Goal: Task Accomplishment & Management: Use online tool/utility

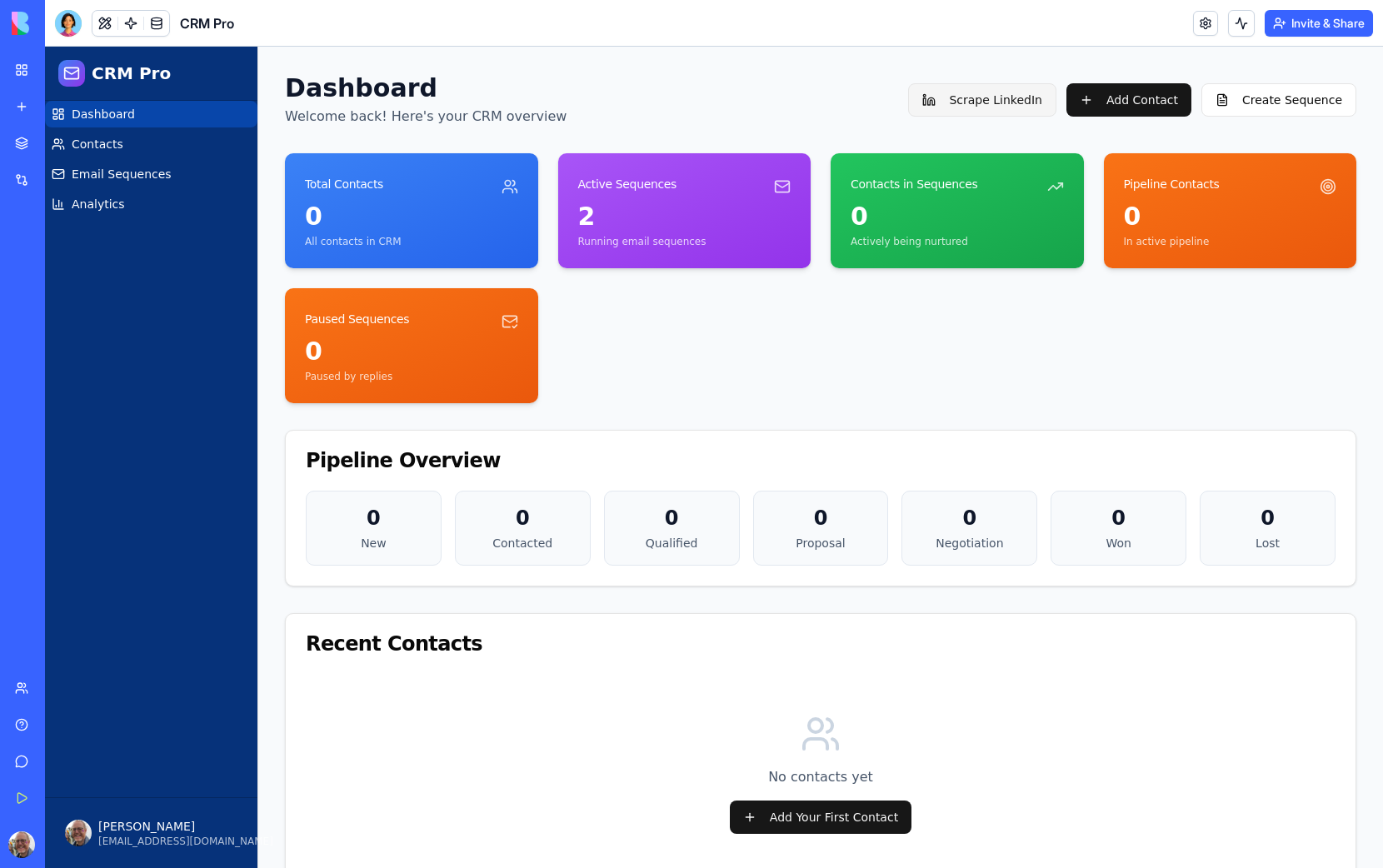
click at [985, 102] on button "Scrape LinkedIn" at bounding box center [982, 100] width 149 height 33
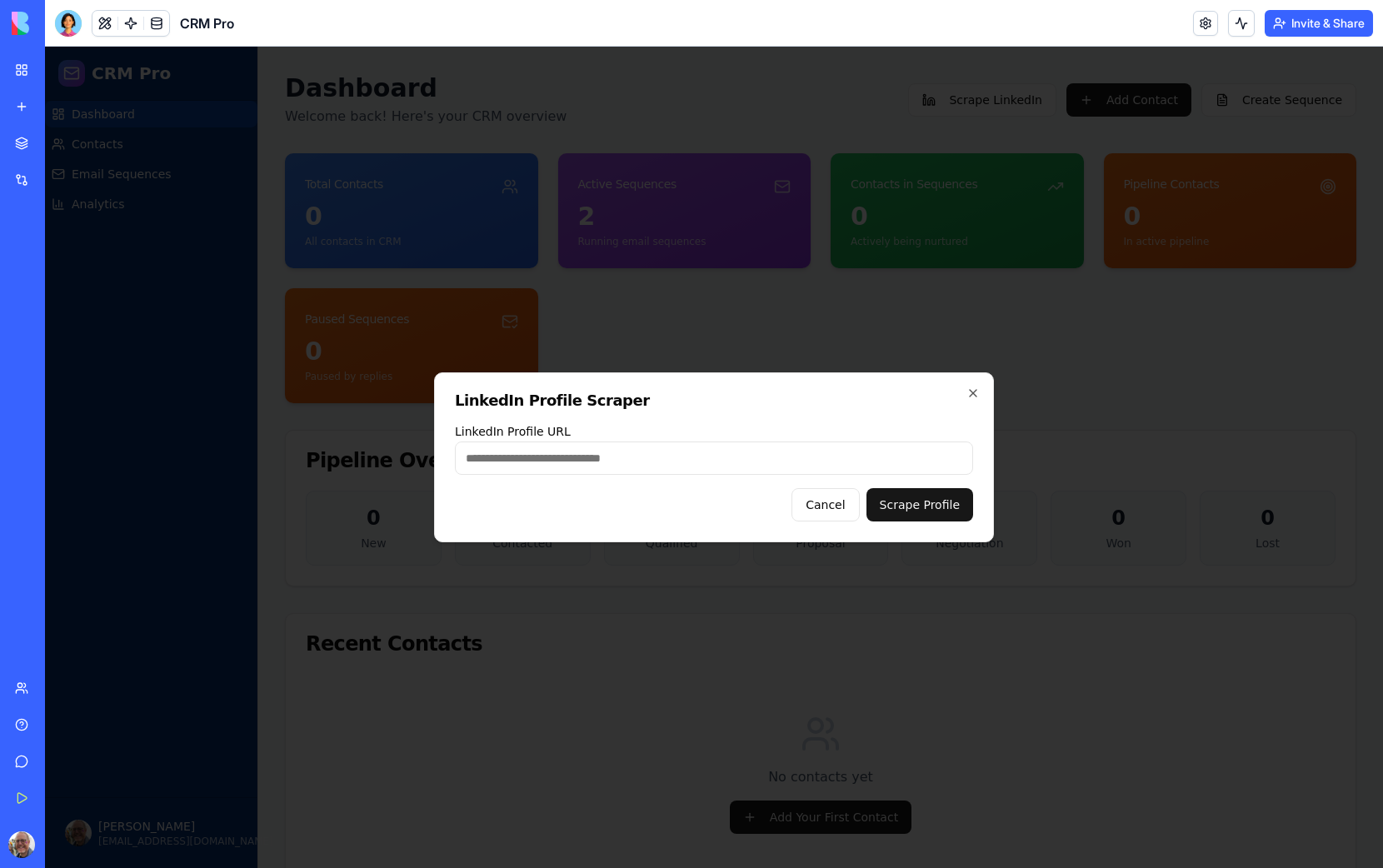
click at [878, 183] on div at bounding box center [714, 457] width 1338 height 821
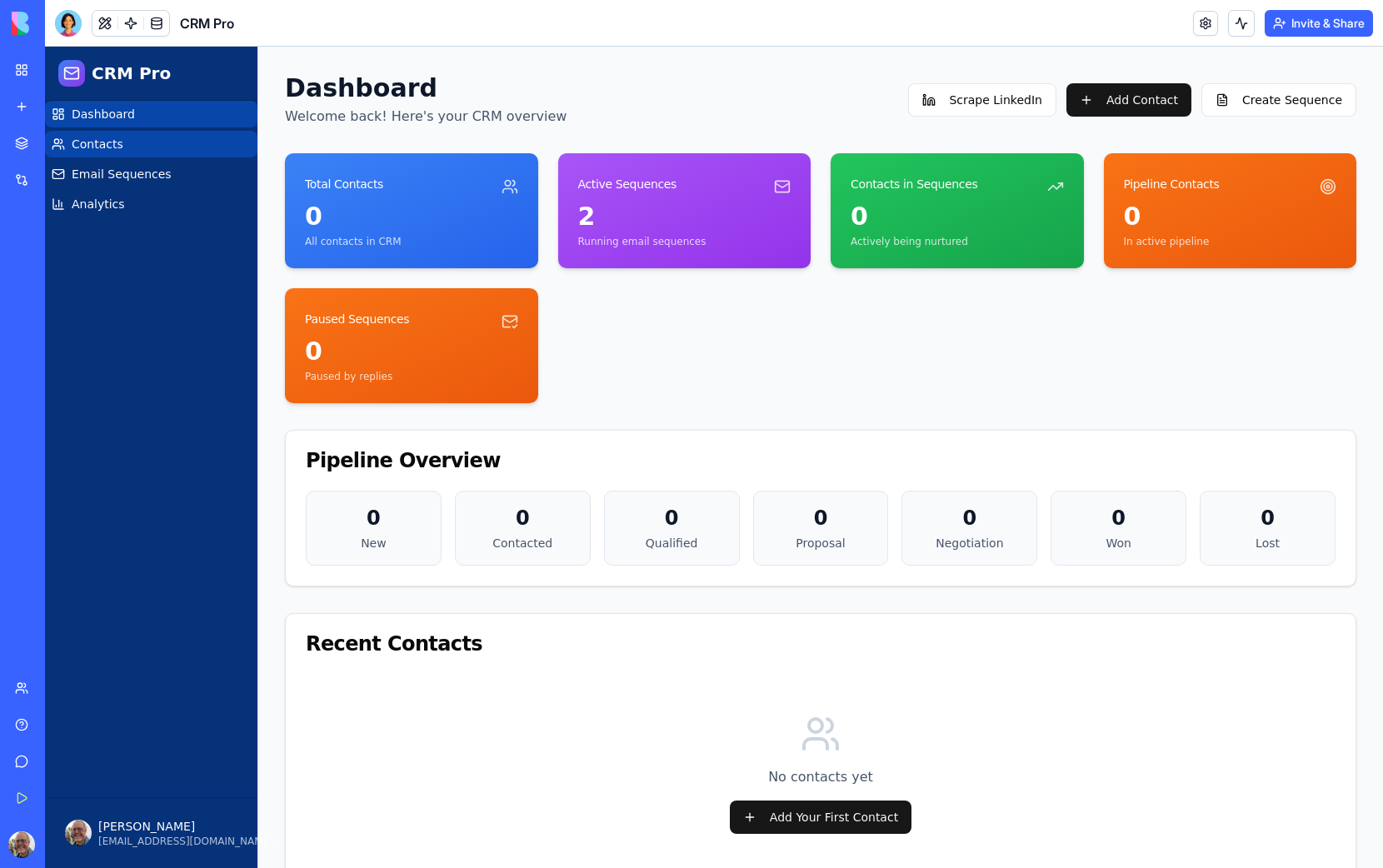
click at [102, 143] on span "Contacts" at bounding box center [97, 144] width 51 height 17
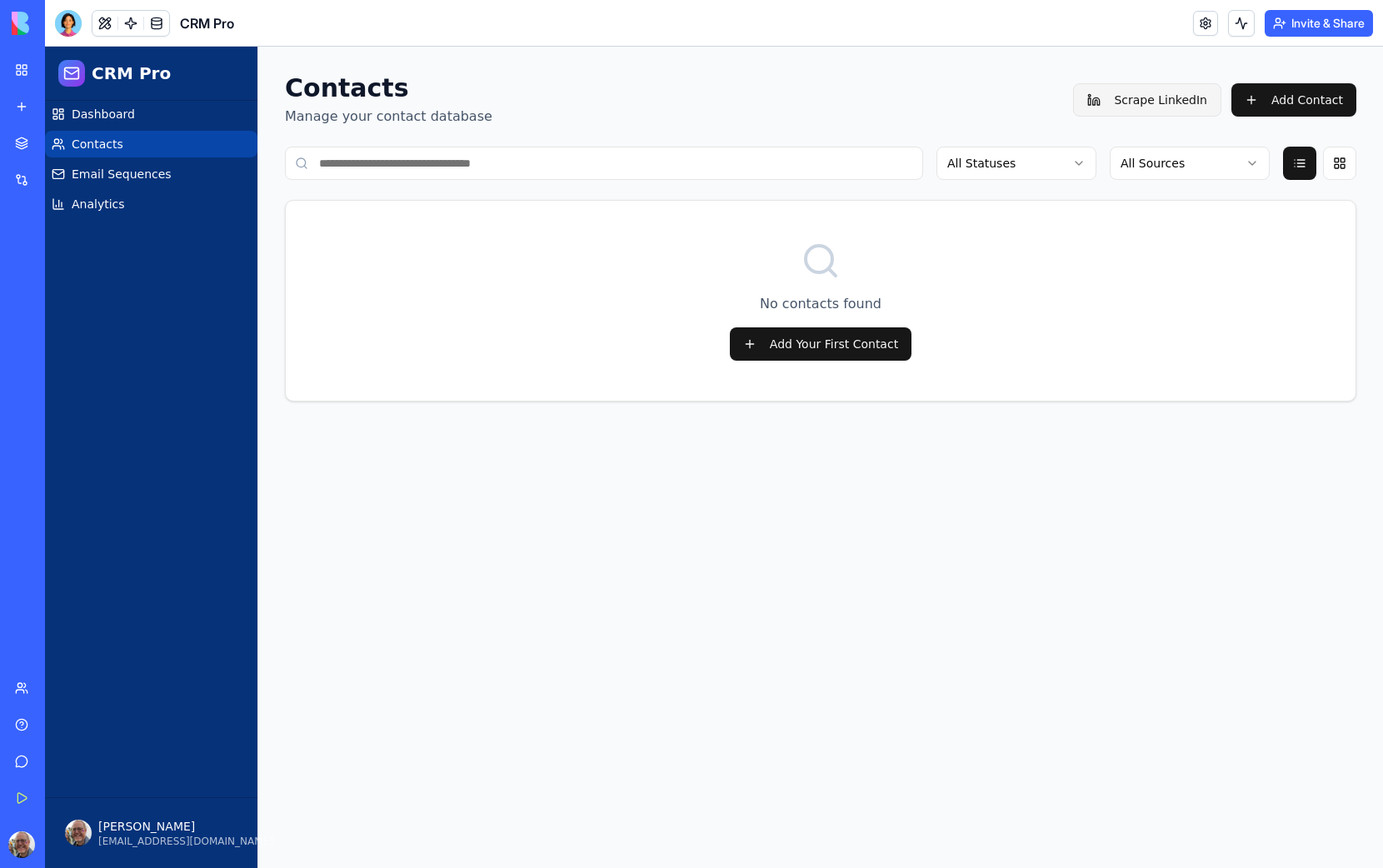
click at [1134, 102] on button "Scrape LinkedIn" at bounding box center [1147, 100] width 149 height 33
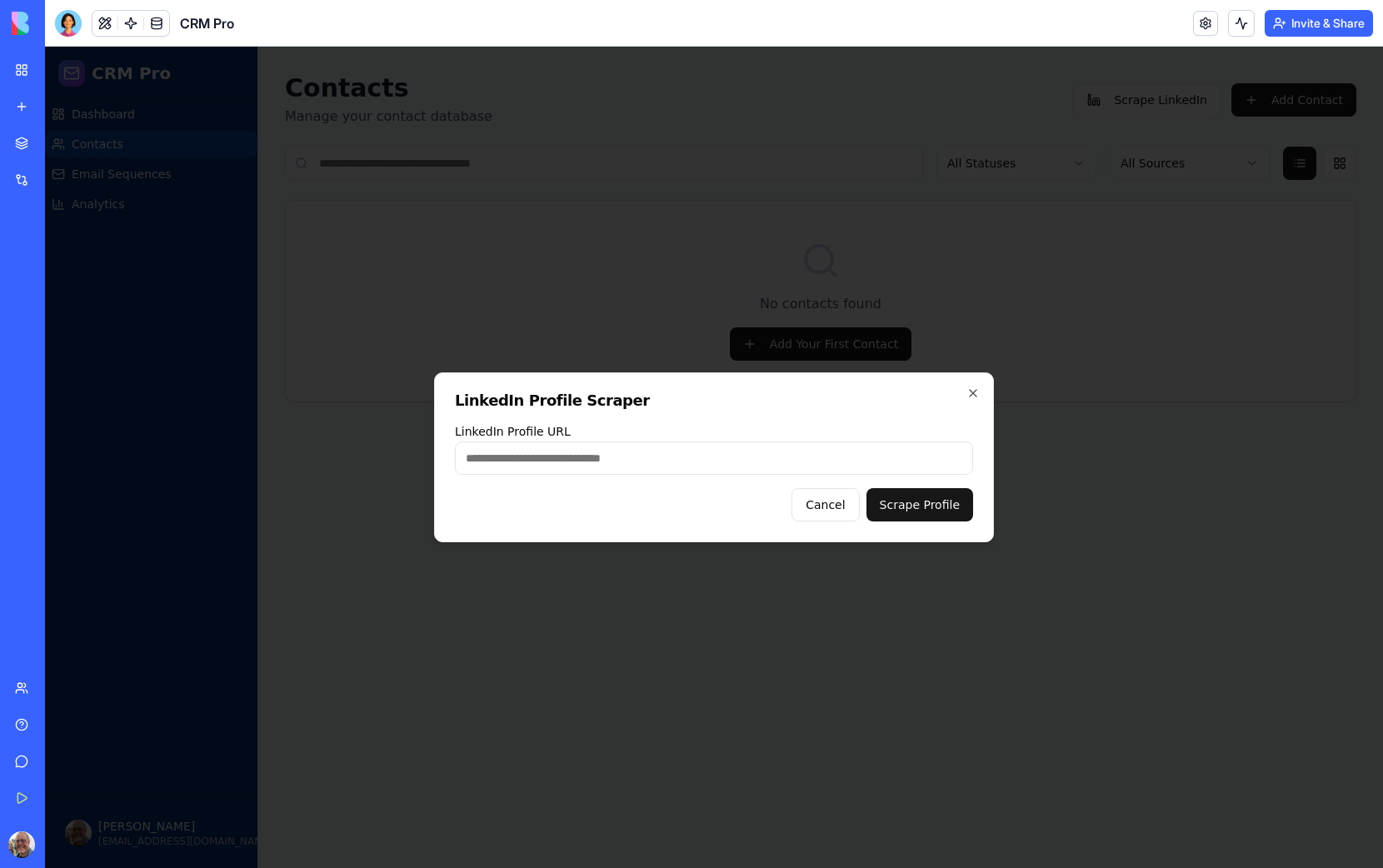
click at [1080, 109] on div at bounding box center [714, 457] width 1338 height 821
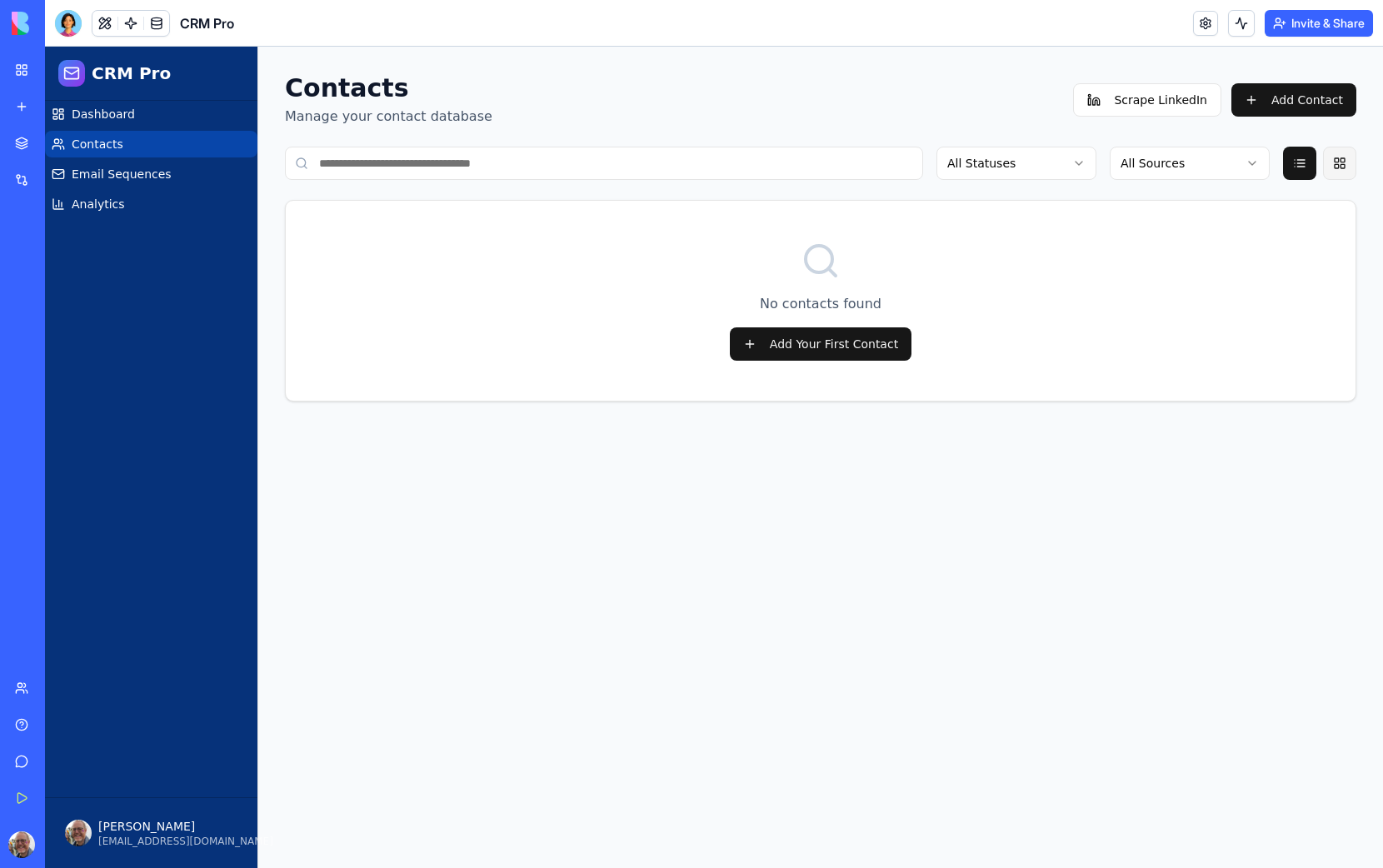
click at [1337, 158] on button at bounding box center [1339, 163] width 33 height 33
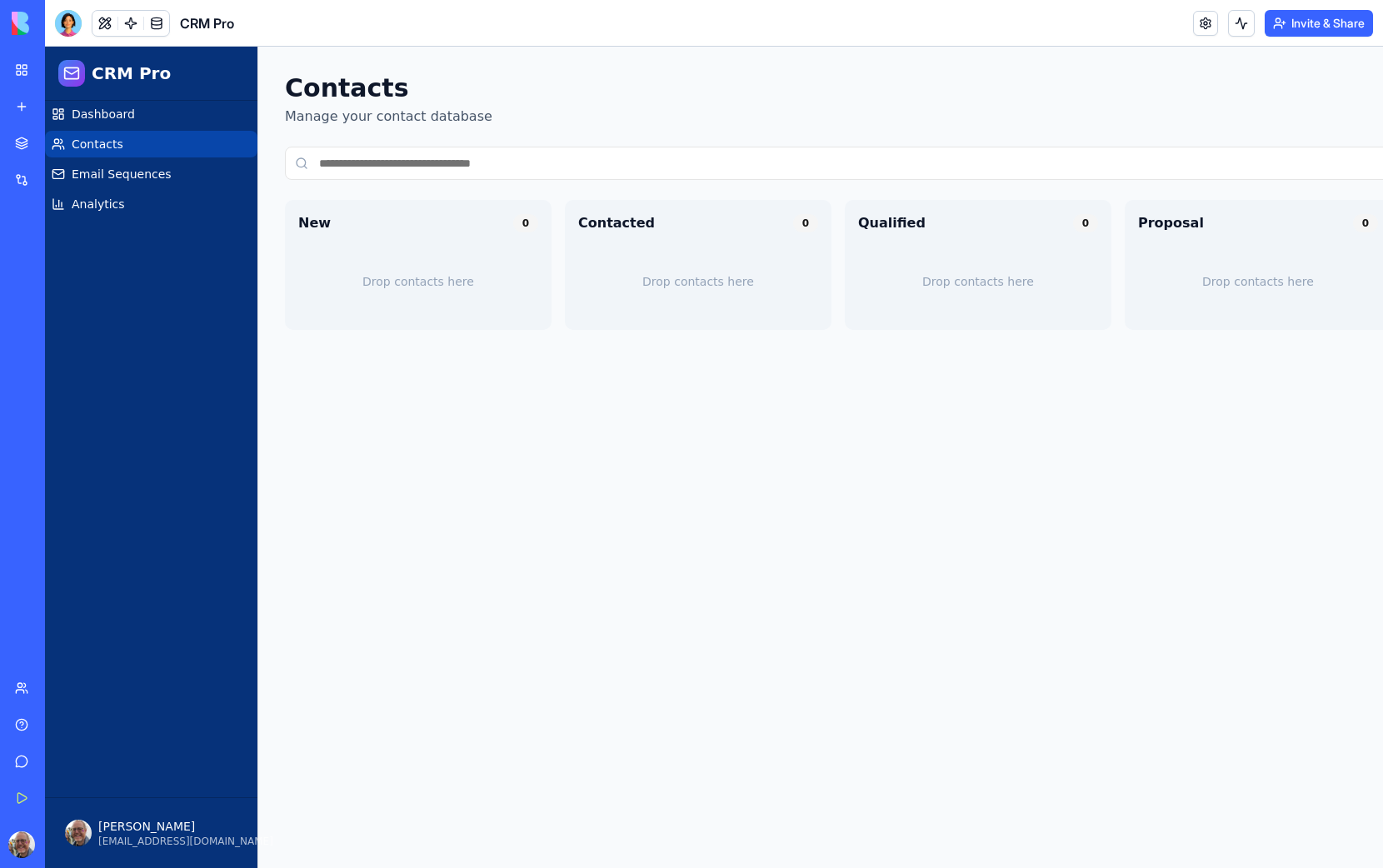
click at [433, 99] on h1 "Contacts" at bounding box center [388, 87] width 207 height 30
click at [131, 176] on span "Email Sequences" at bounding box center [122, 174] width 100 height 17
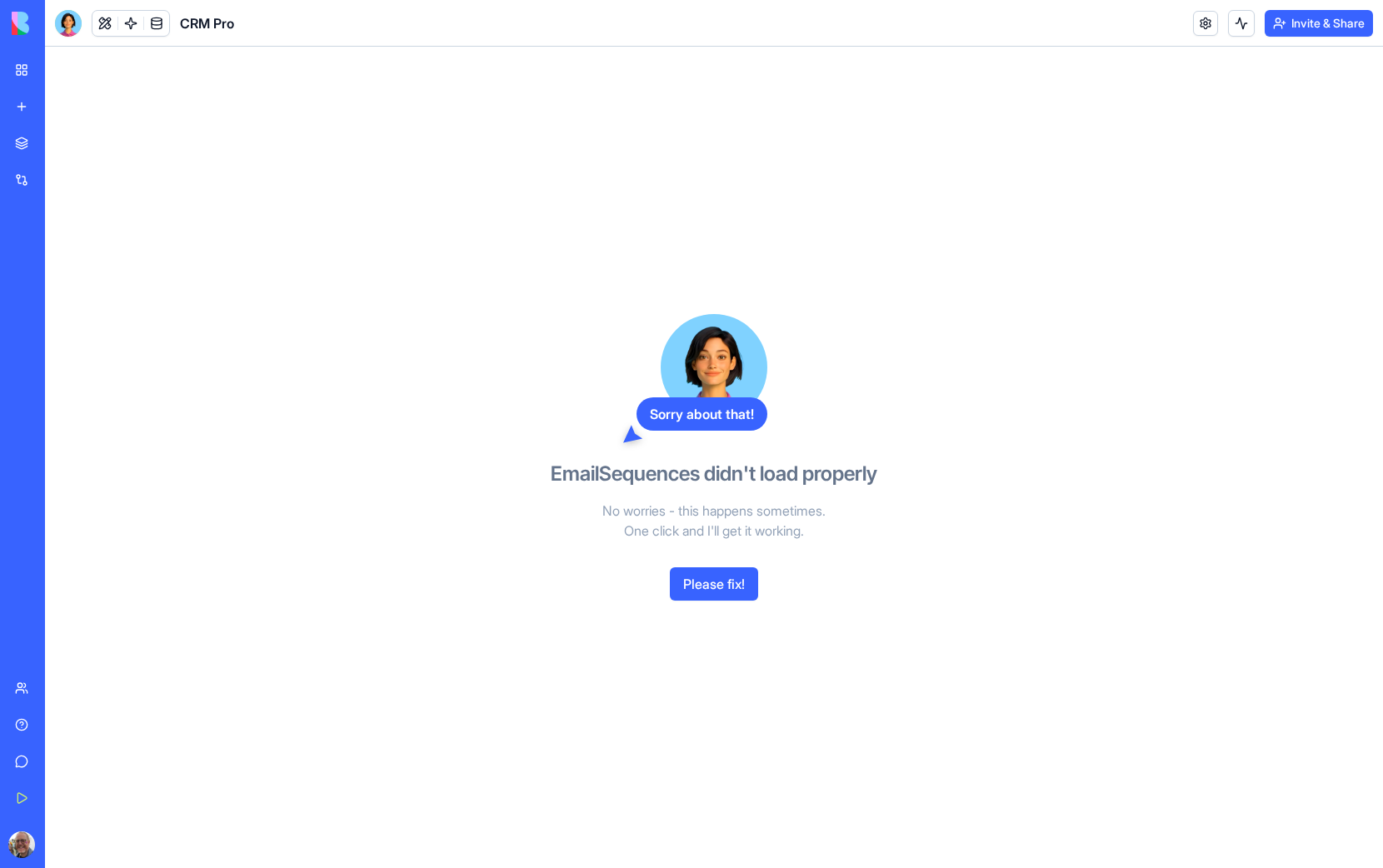
click at [50, 66] on div "My Workspace" at bounding box center [50, 69] width 22 height 17
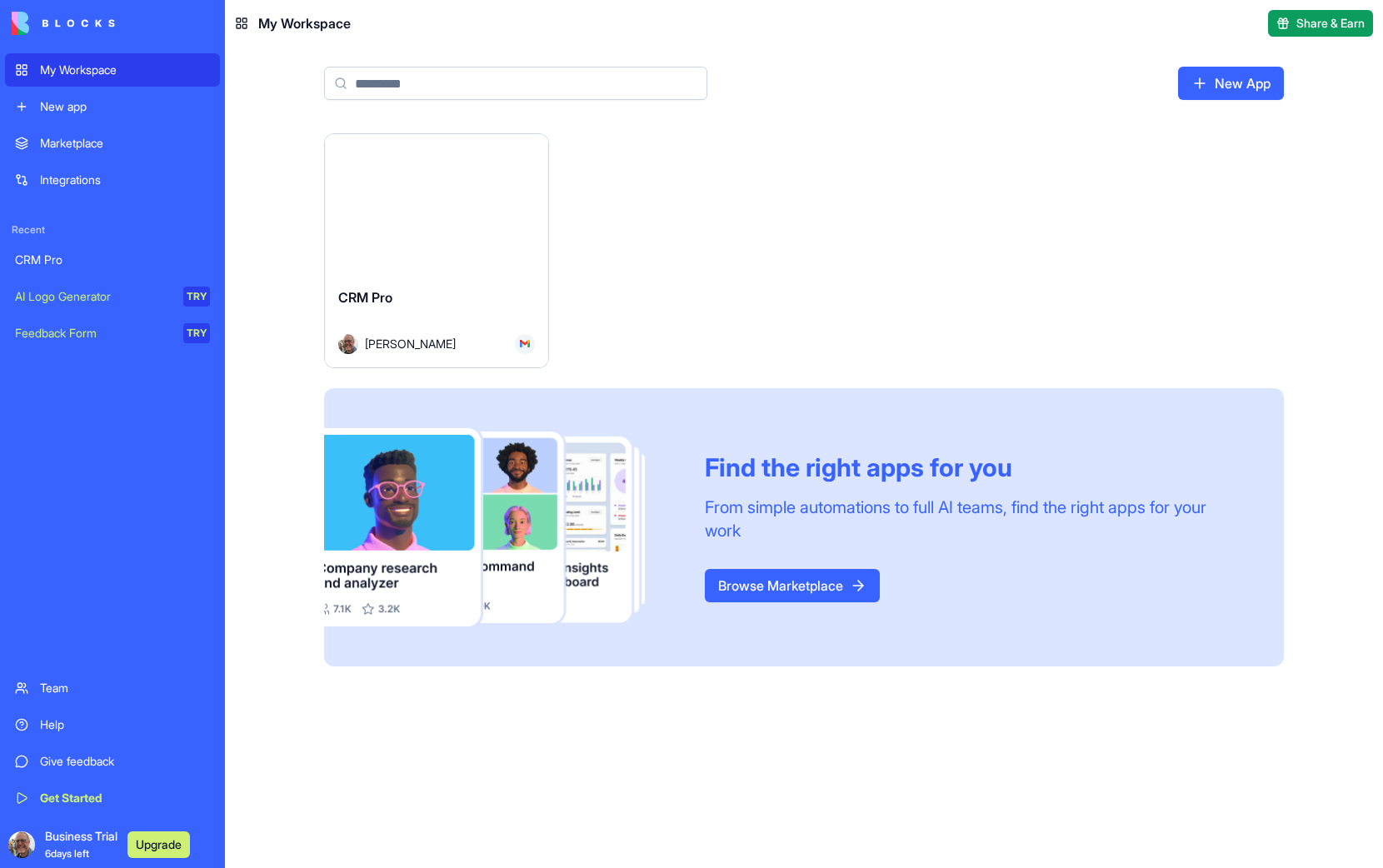
click at [421, 207] on button "Launch" at bounding box center [436, 203] width 125 height 33
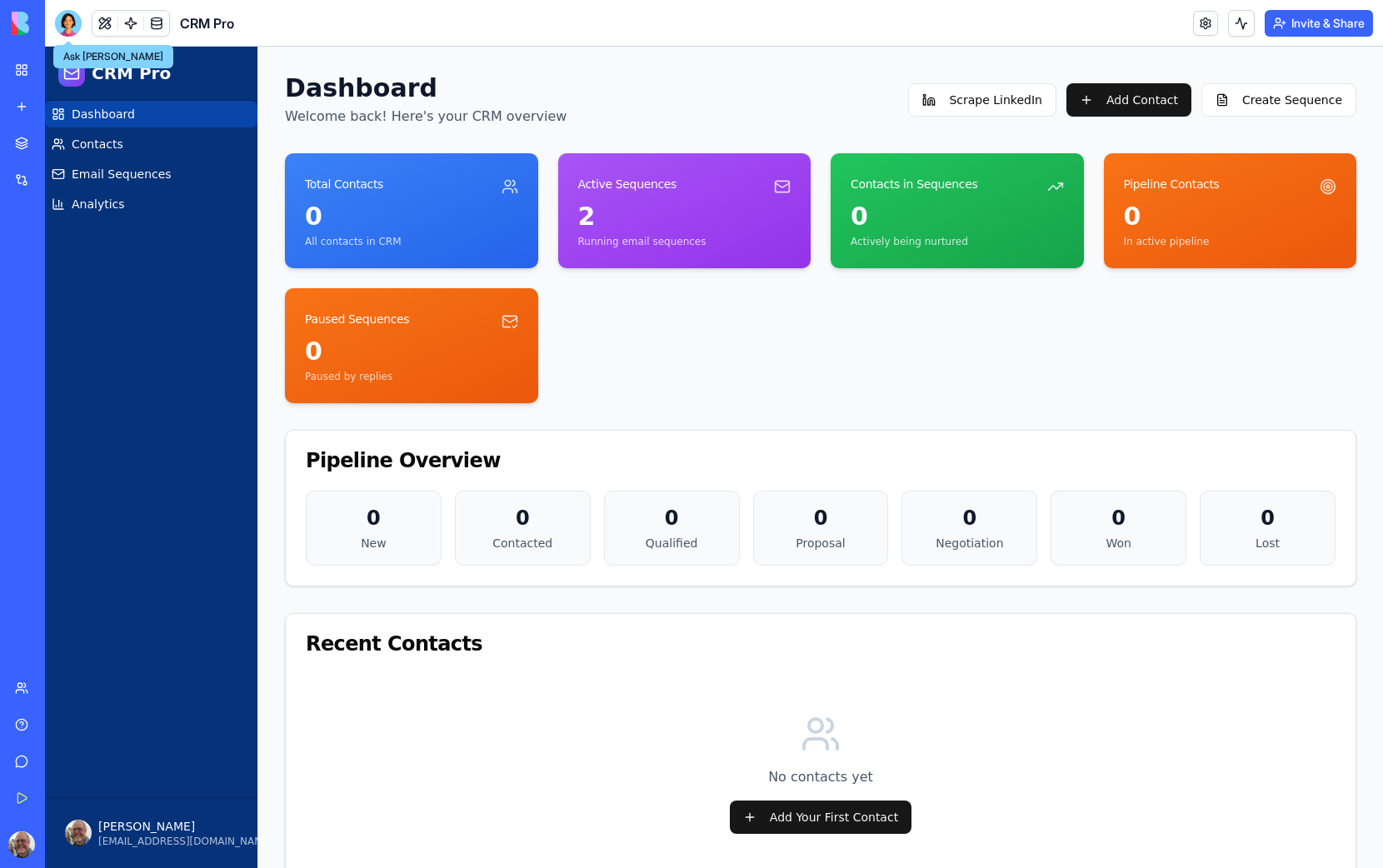
click at [70, 25] on div at bounding box center [68, 23] width 27 height 27
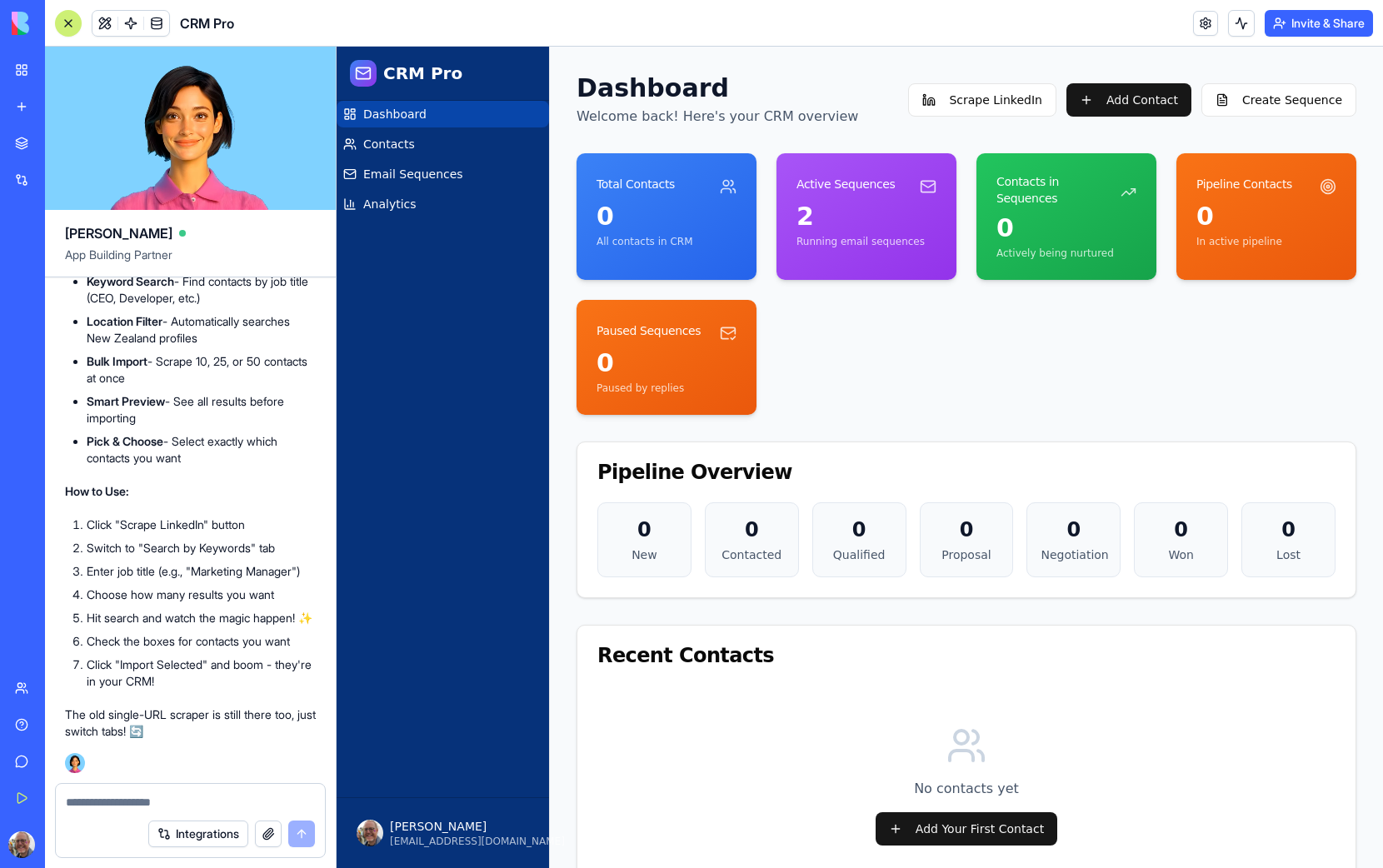
click at [130, 803] on textarea at bounding box center [190, 802] width 249 height 17
type textarea "**********"
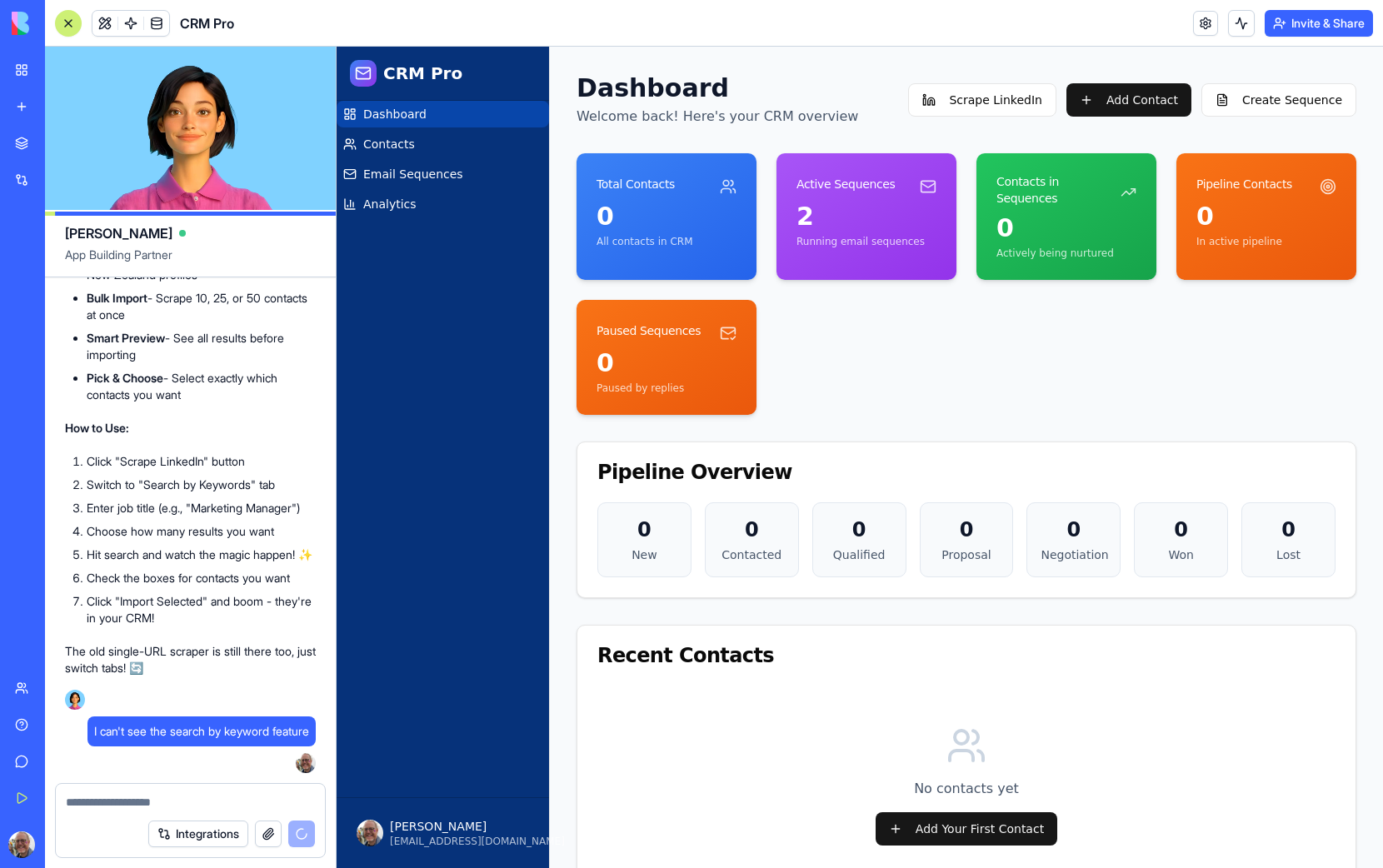
scroll to position [3237, 0]
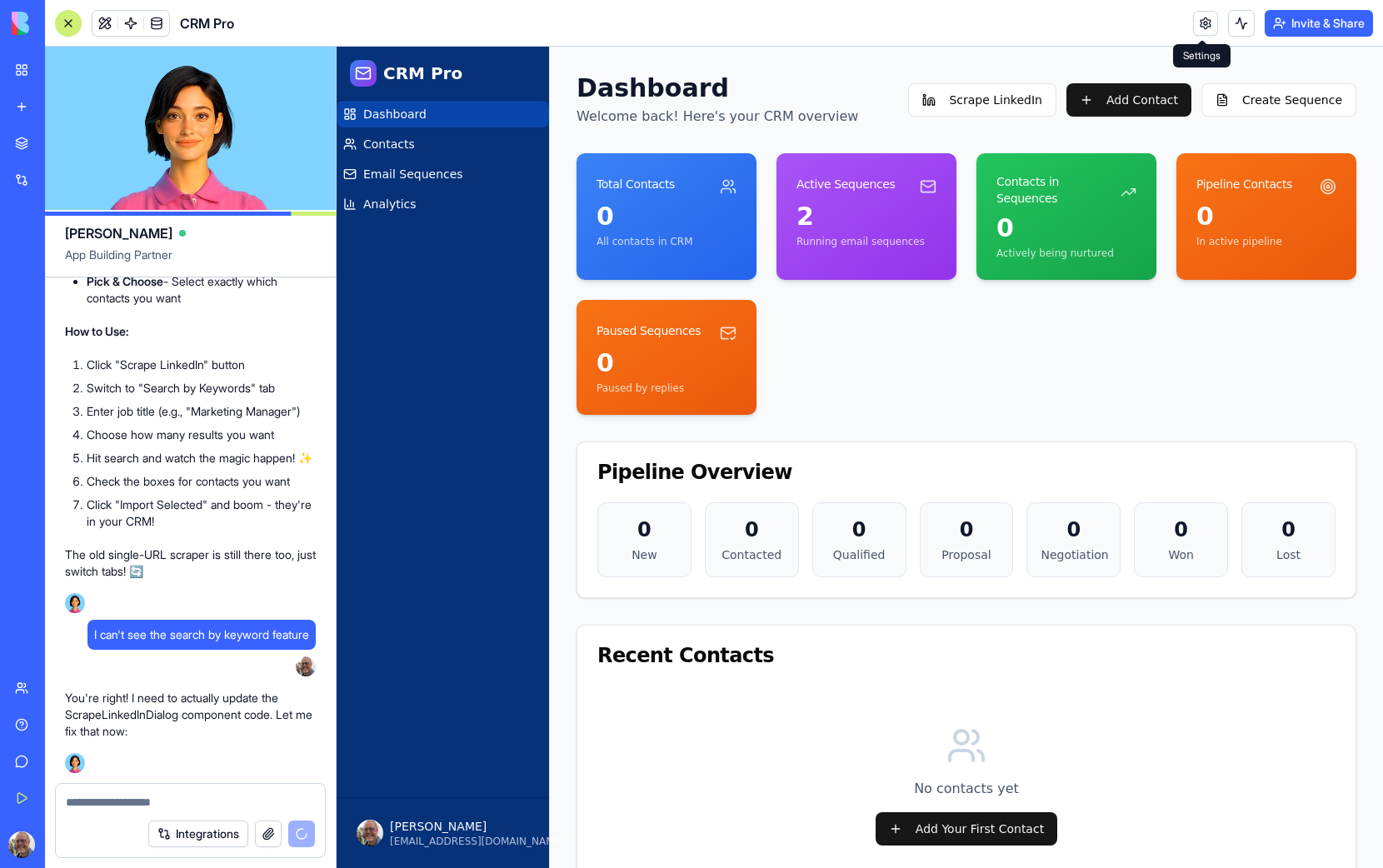
click at [1199, 20] on link at bounding box center [1206, 23] width 25 height 25
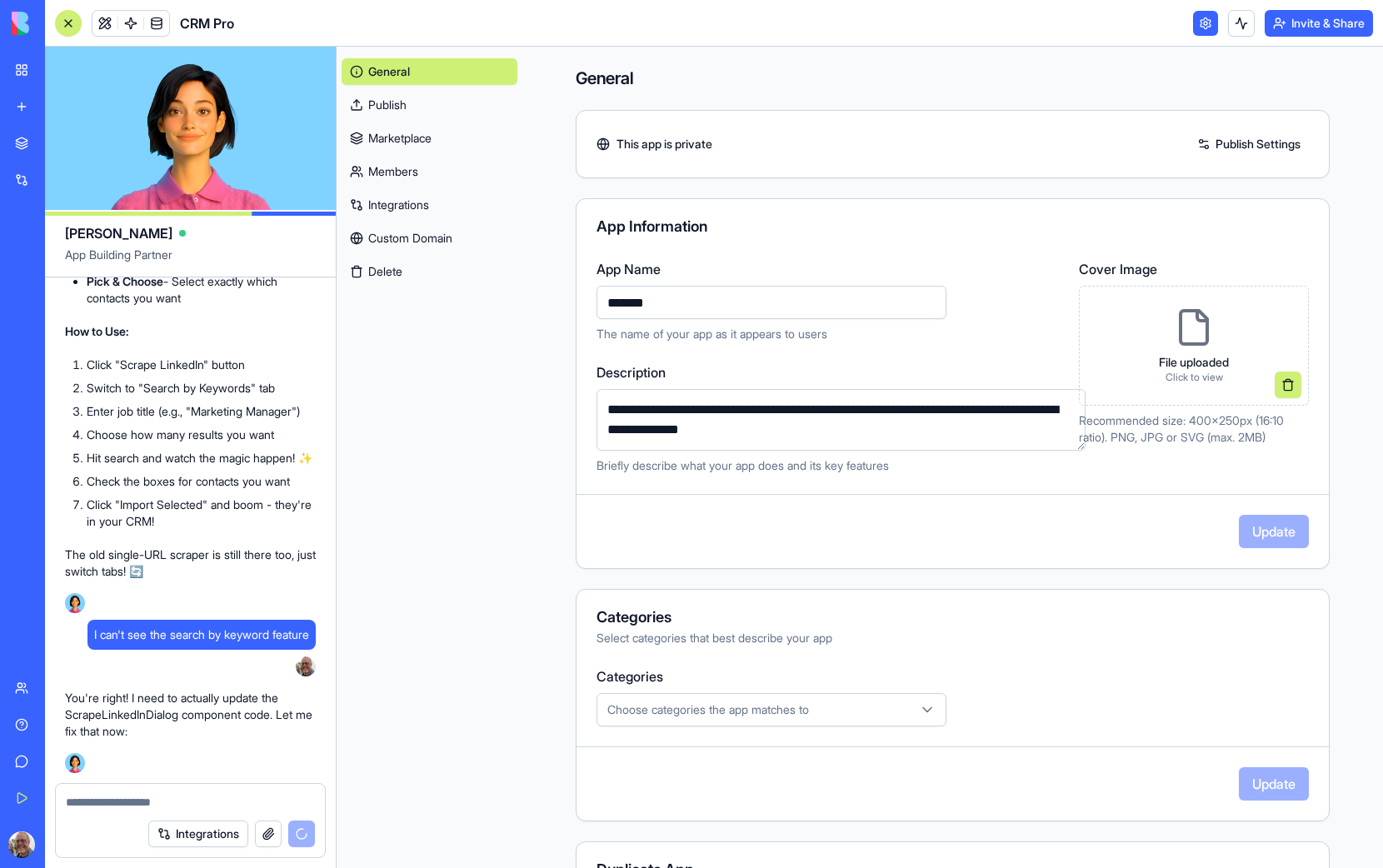
click at [1202, 23] on link at bounding box center [1206, 23] width 25 height 25
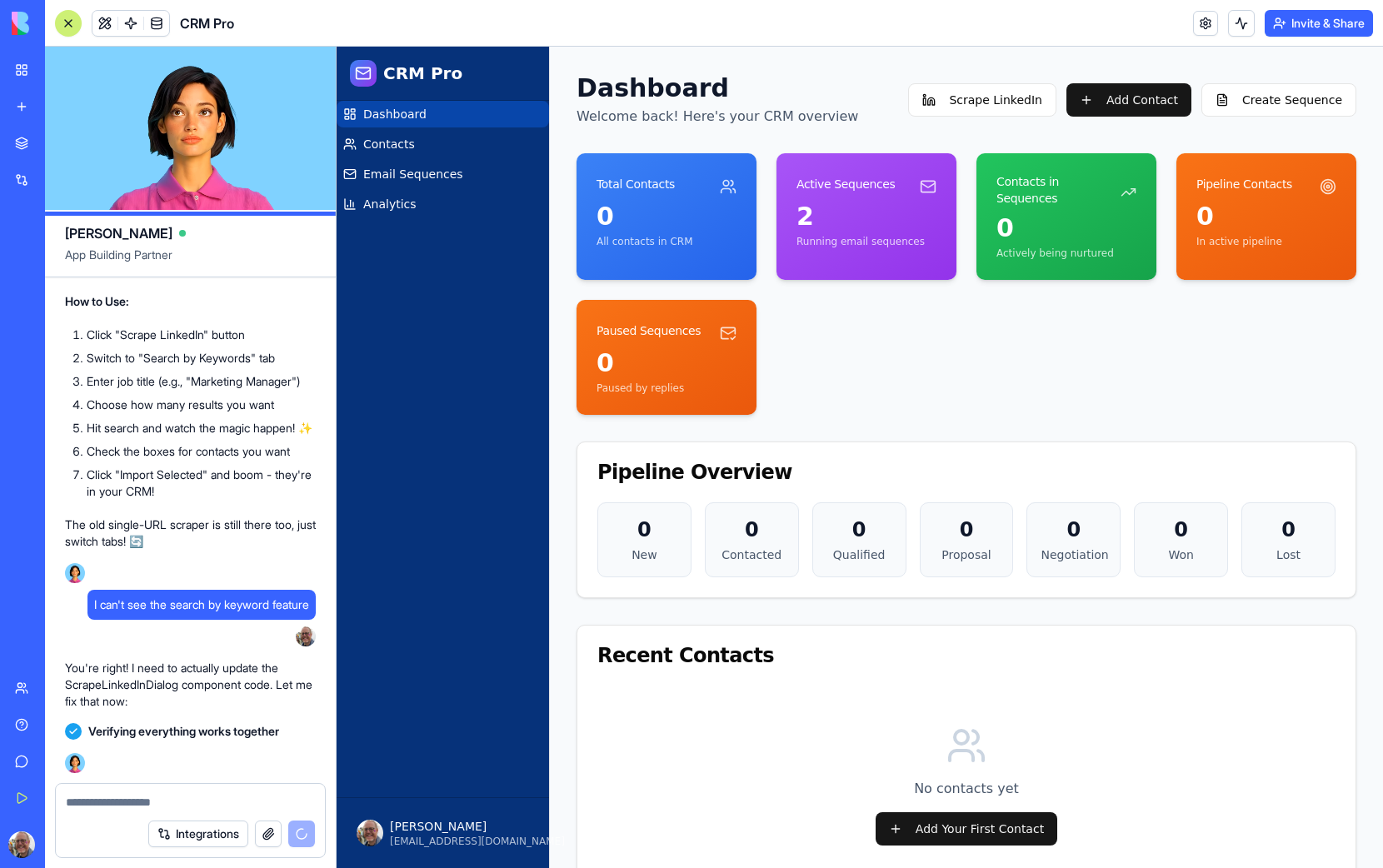
scroll to position [3817, 0]
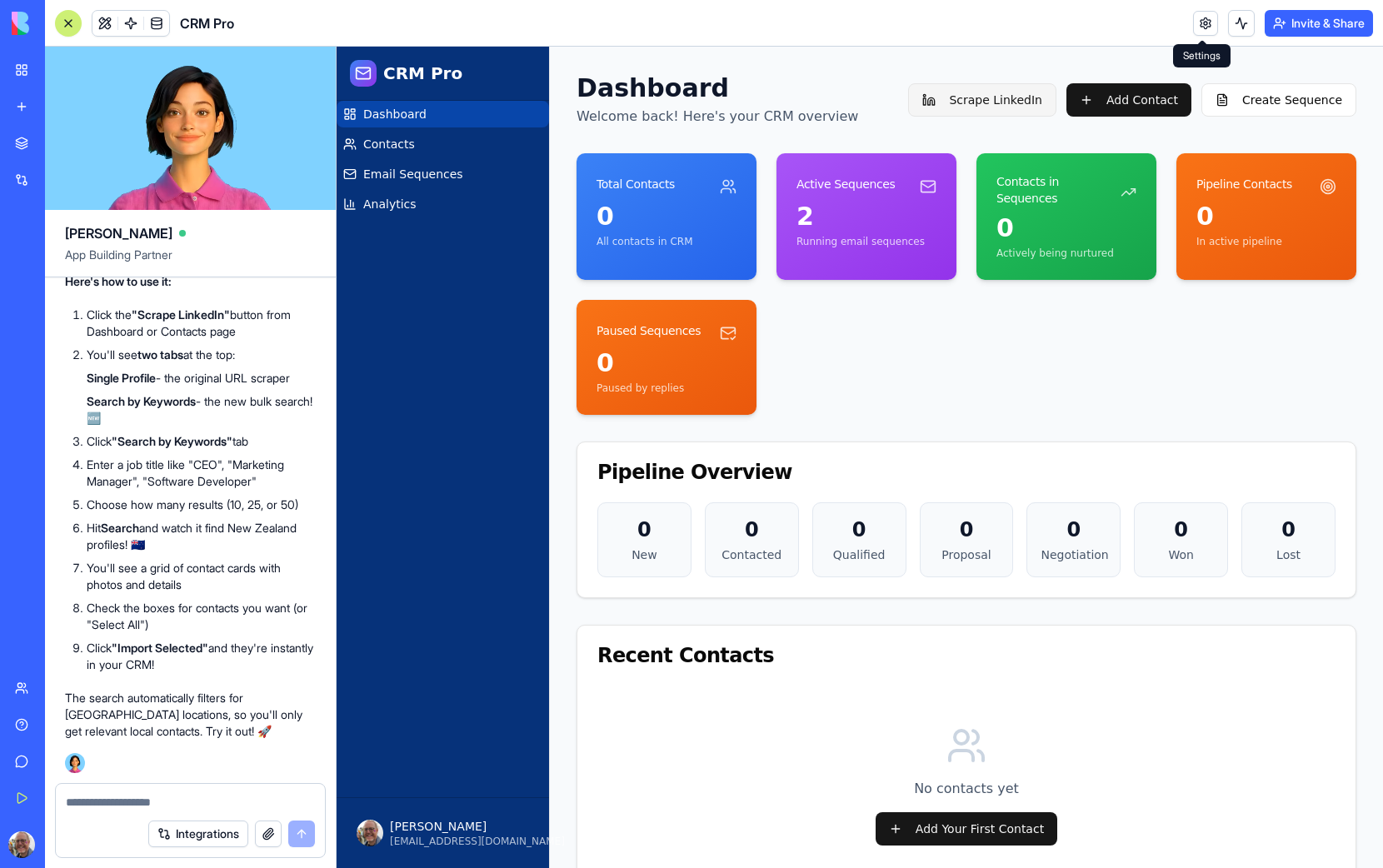
click at [990, 98] on button "Scrape LinkedIn" at bounding box center [982, 100] width 149 height 33
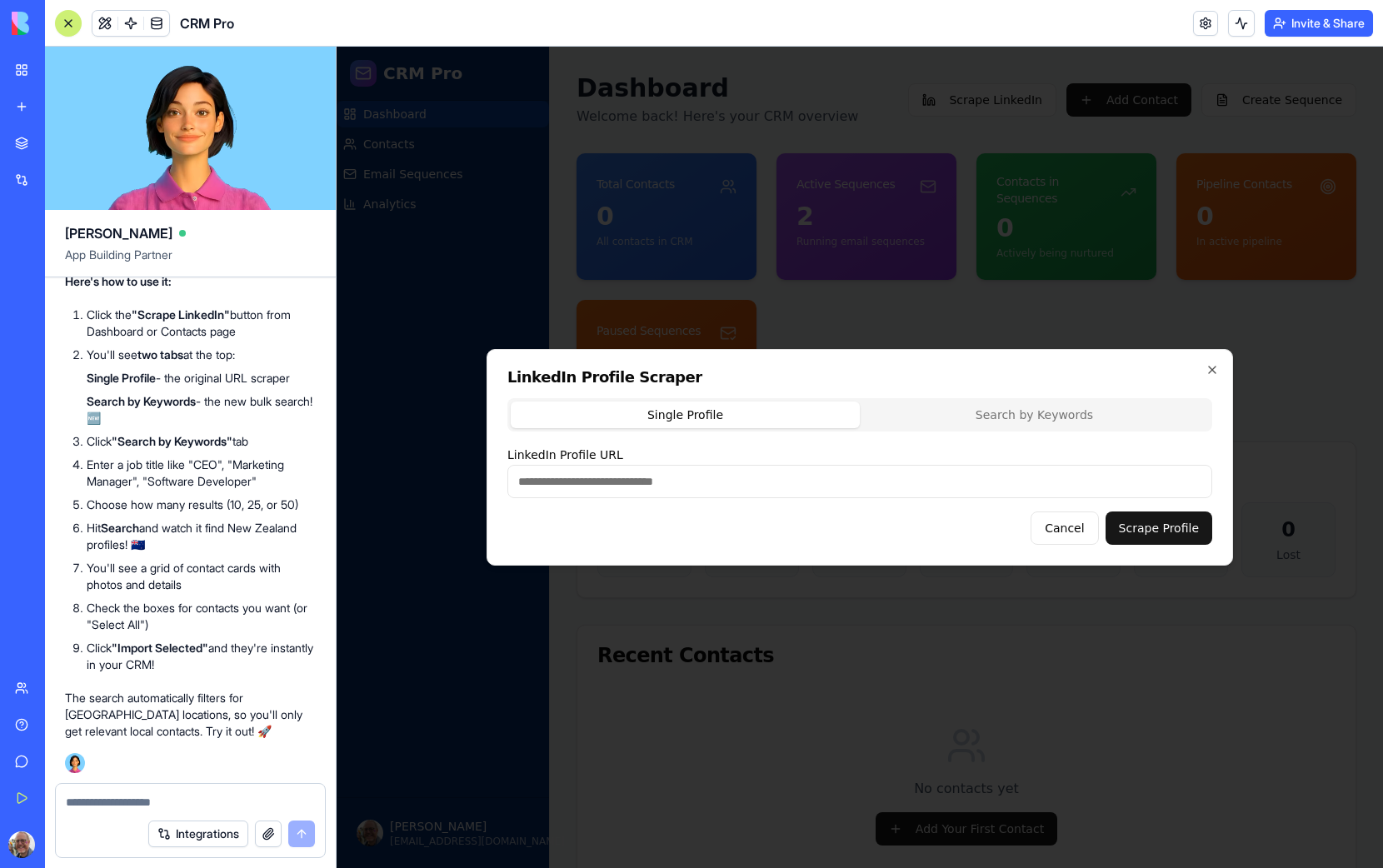
click at [1003, 414] on div "Single Profile Search by Keywords LinkedIn Profile URL Cancel Scrape Profile" at bounding box center [860, 471] width 705 height 147
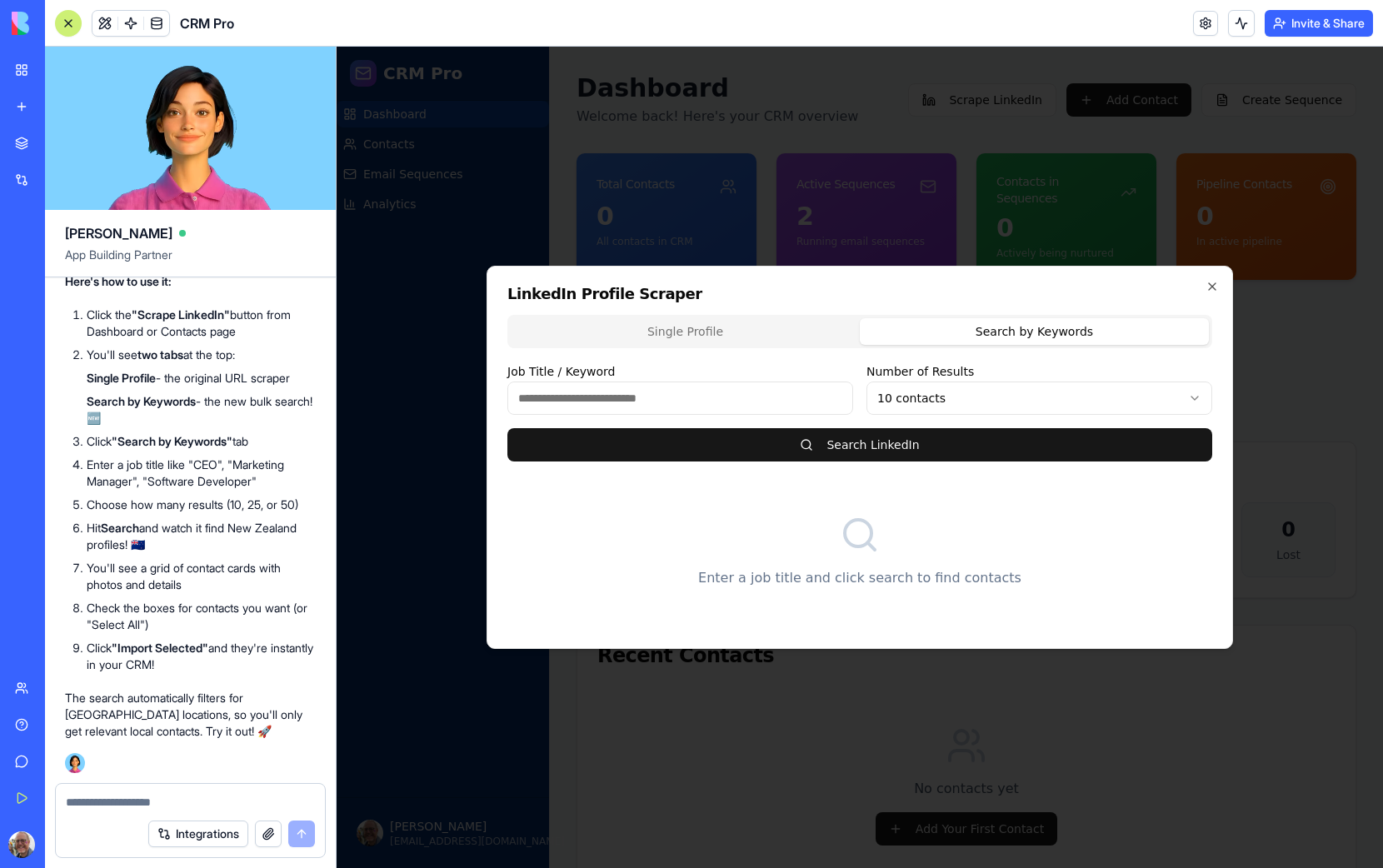
click at [570, 393] on input "Job Title / Keyword" at bounding box center [681, 398] width 346 height 33
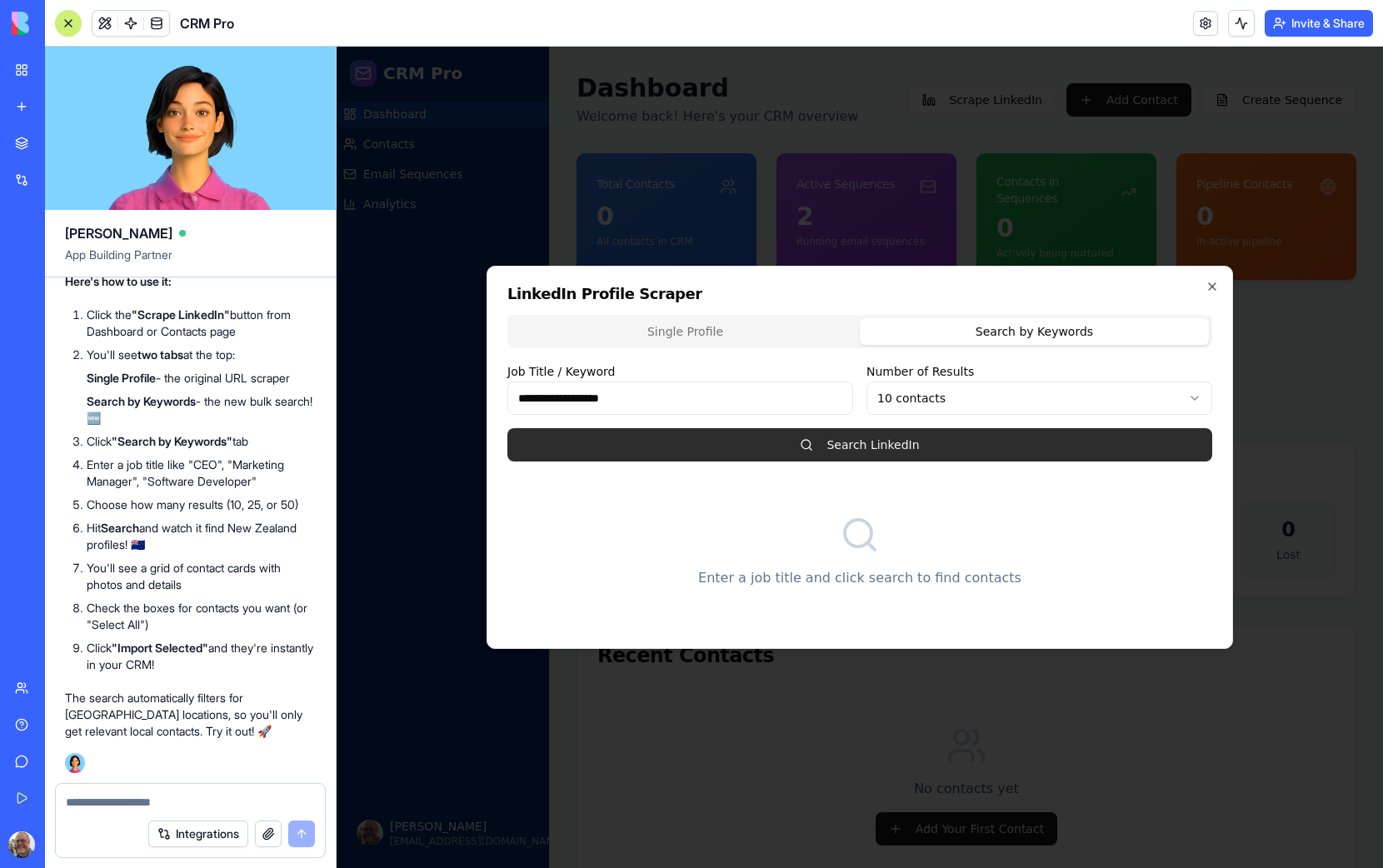
click at [806, 445] on button "Search LinkedIn" at bounding box center [860, 445] width 705 height 33
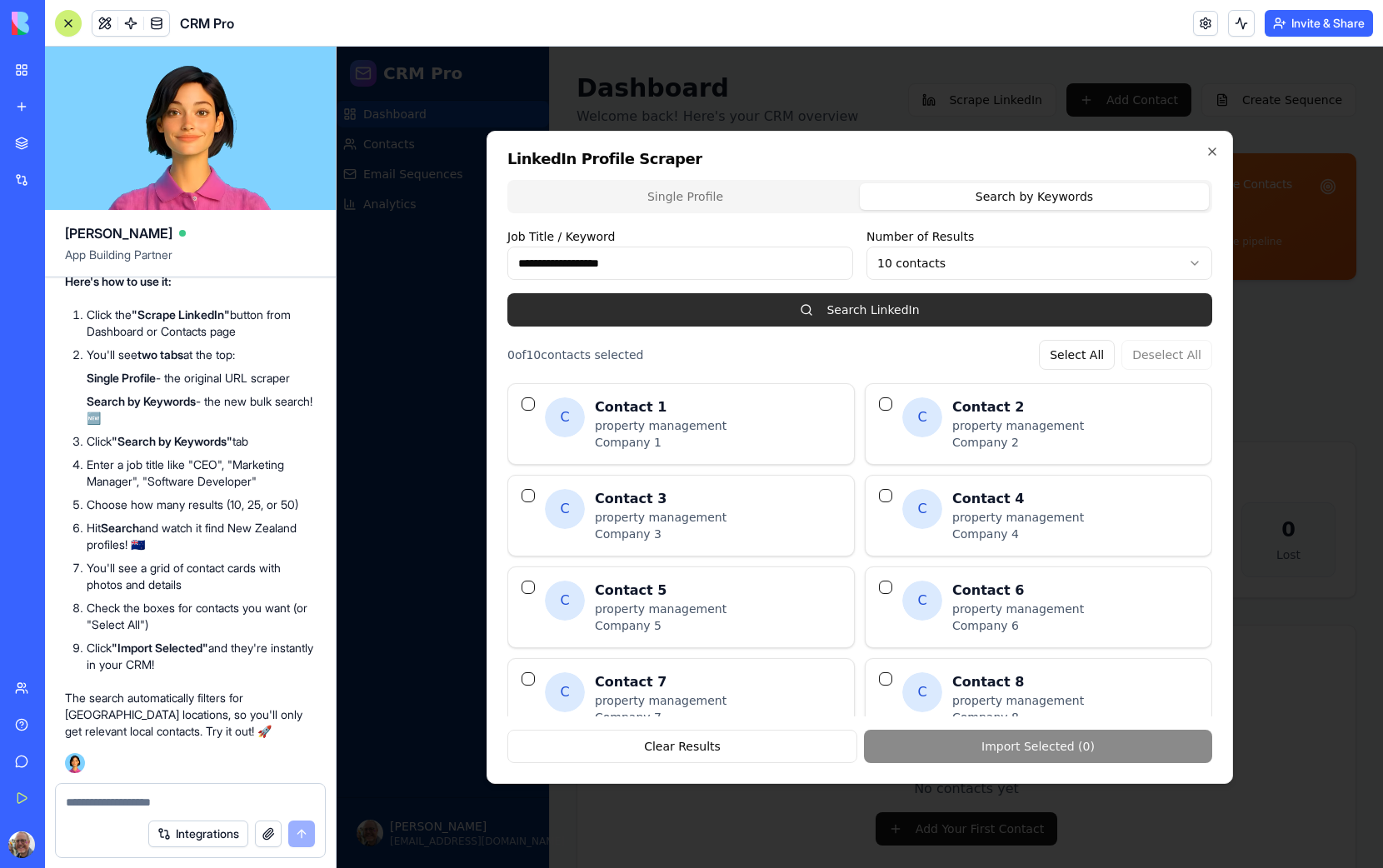
click at [780, 311] on button "Search LinkedIn" at bounding box center [860, 310] width 705 height 33
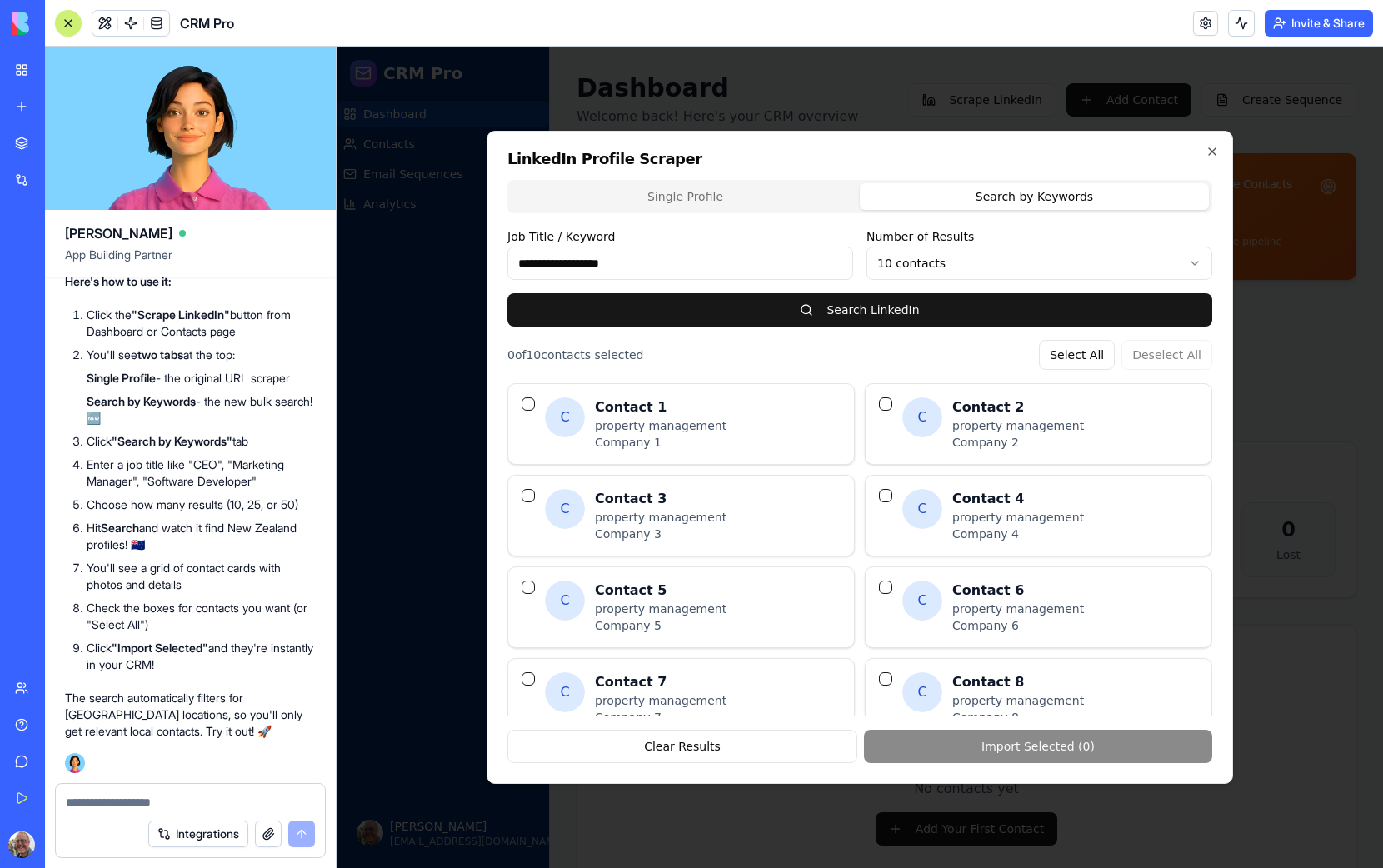
drag, startPoint x: 664, startPoint y: 258, endPoint x: 496, endPoint y: 251, distance: 168.1
click at [494, 251] on div "**********" at bounding box center [859, 457] width 746 height 653
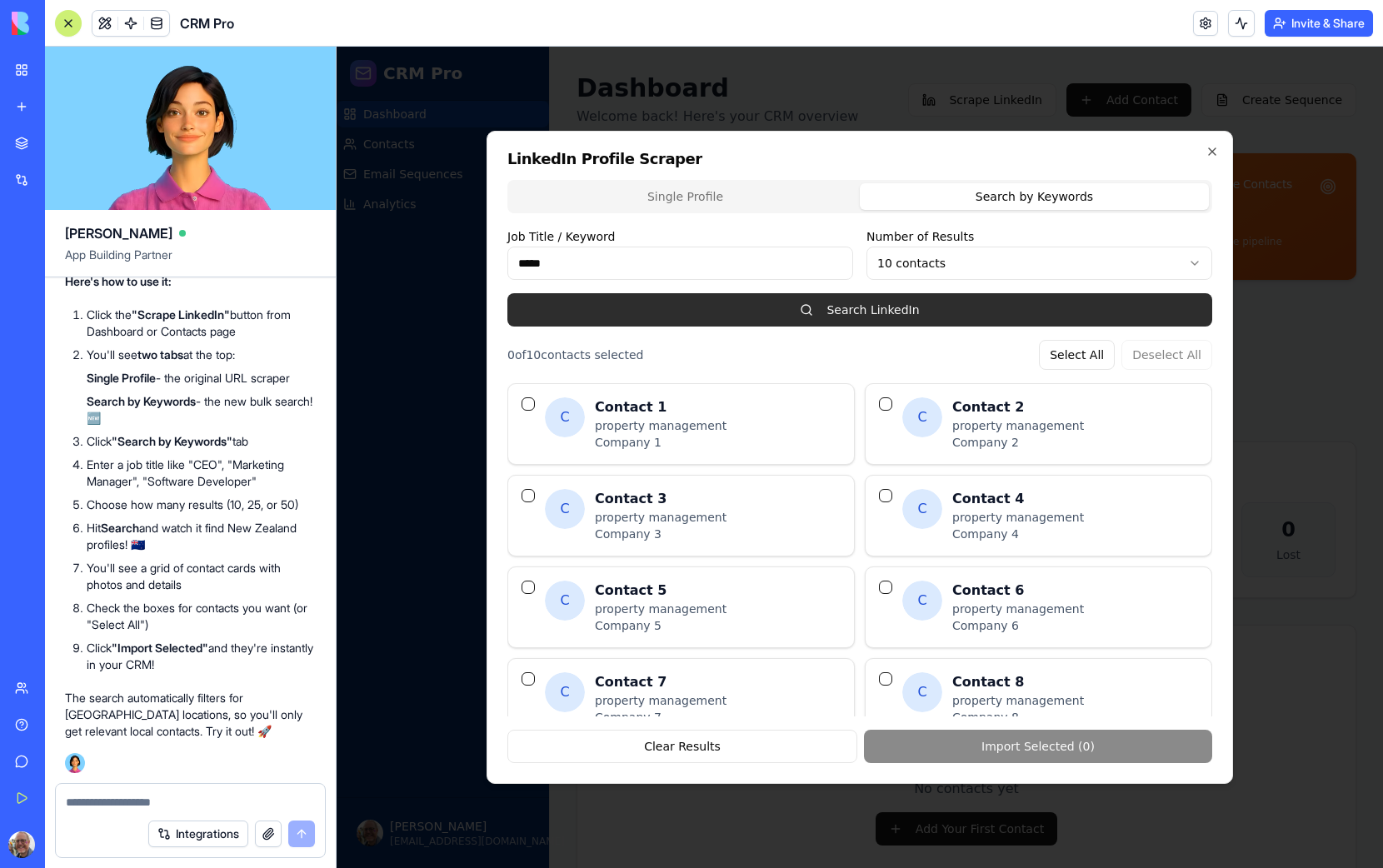
type input "*****"
click at [798, 312] on button "Search LinkedIn" at bounding box center [860, 310] width 705 height 33
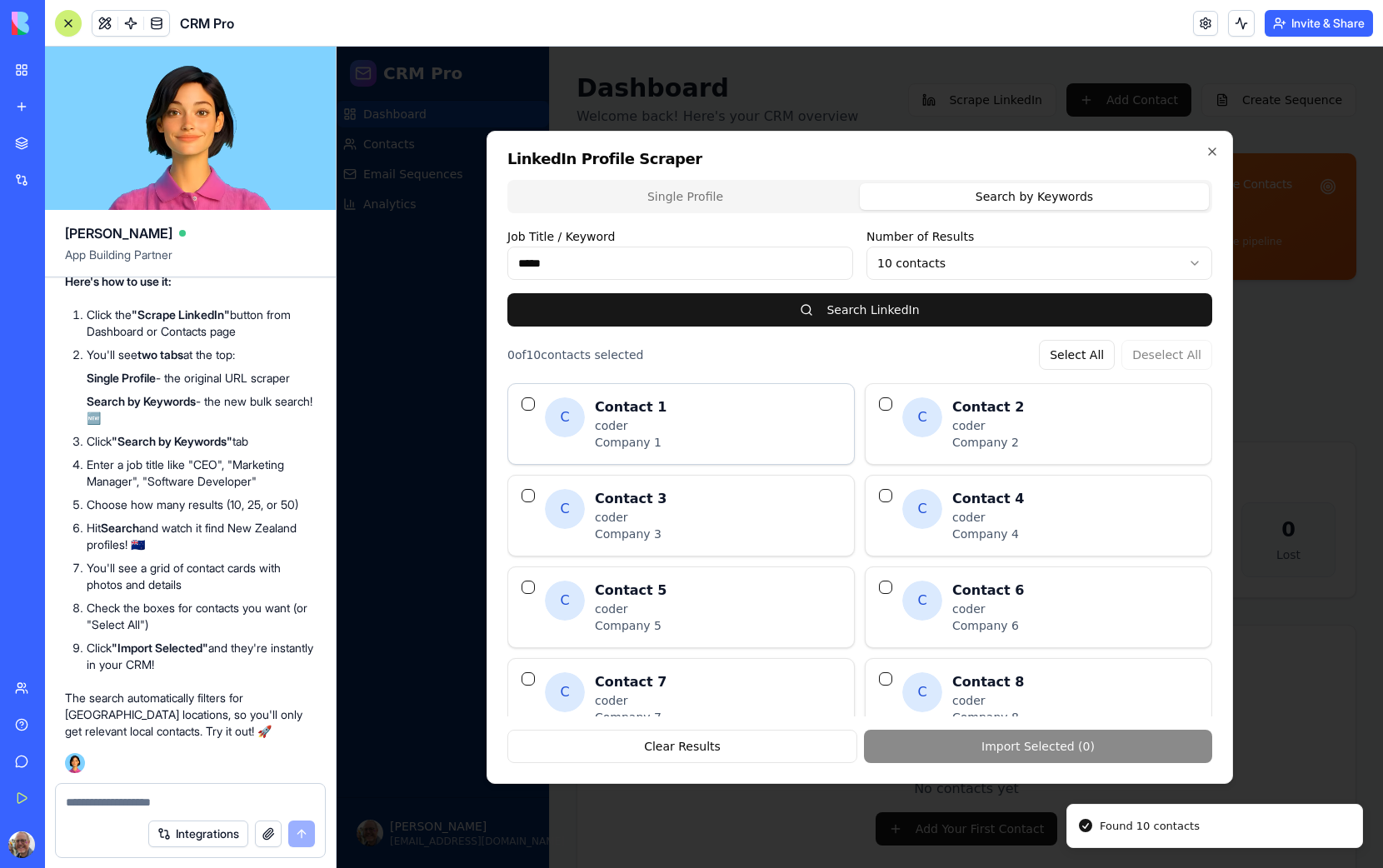
click at [623, 422] on div "coder" at bounding box center [718, 426] width 246 height 17
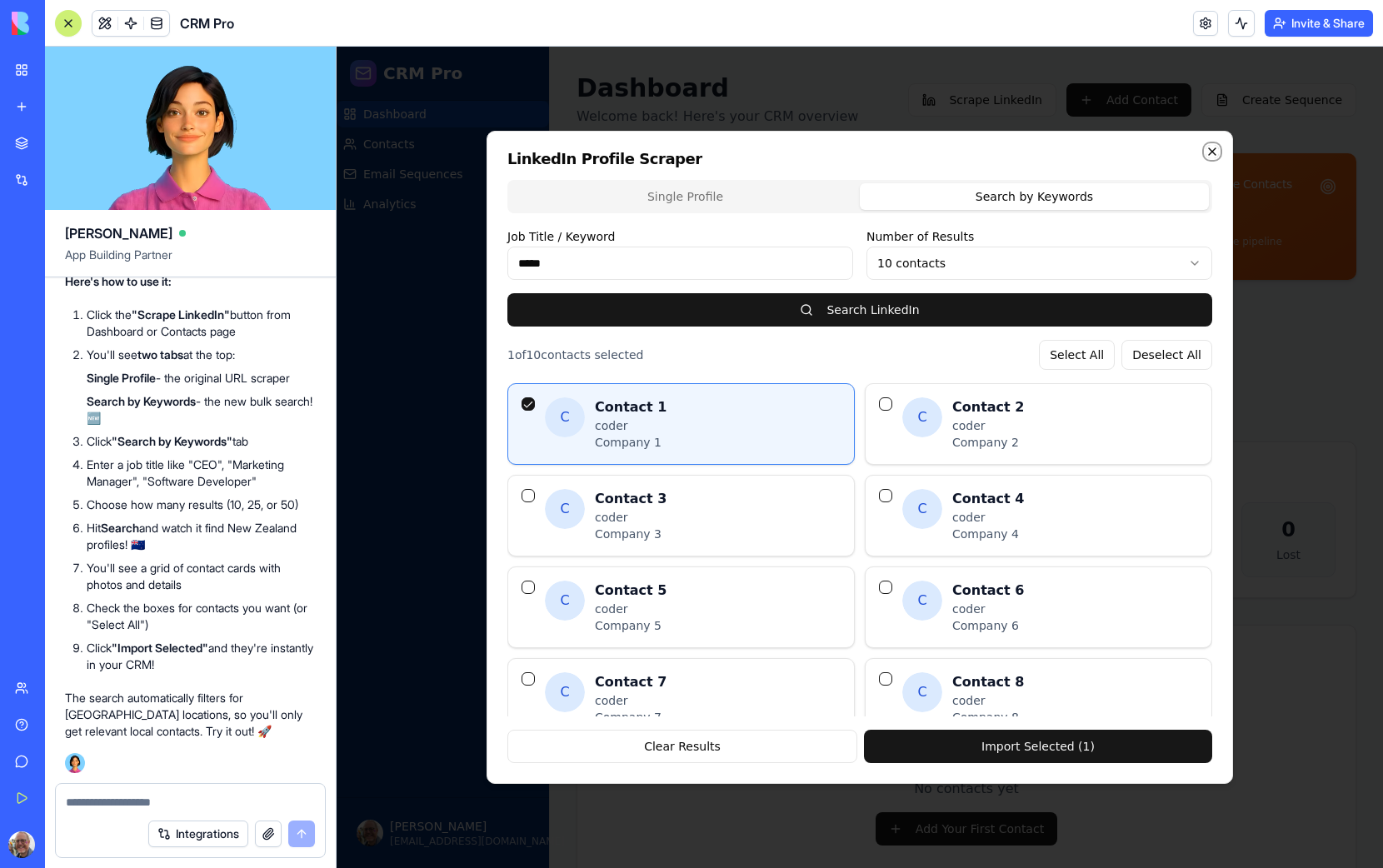
click at [1210, 151] on icon "button" at bounding box center [1212, 151] width 14 height 14
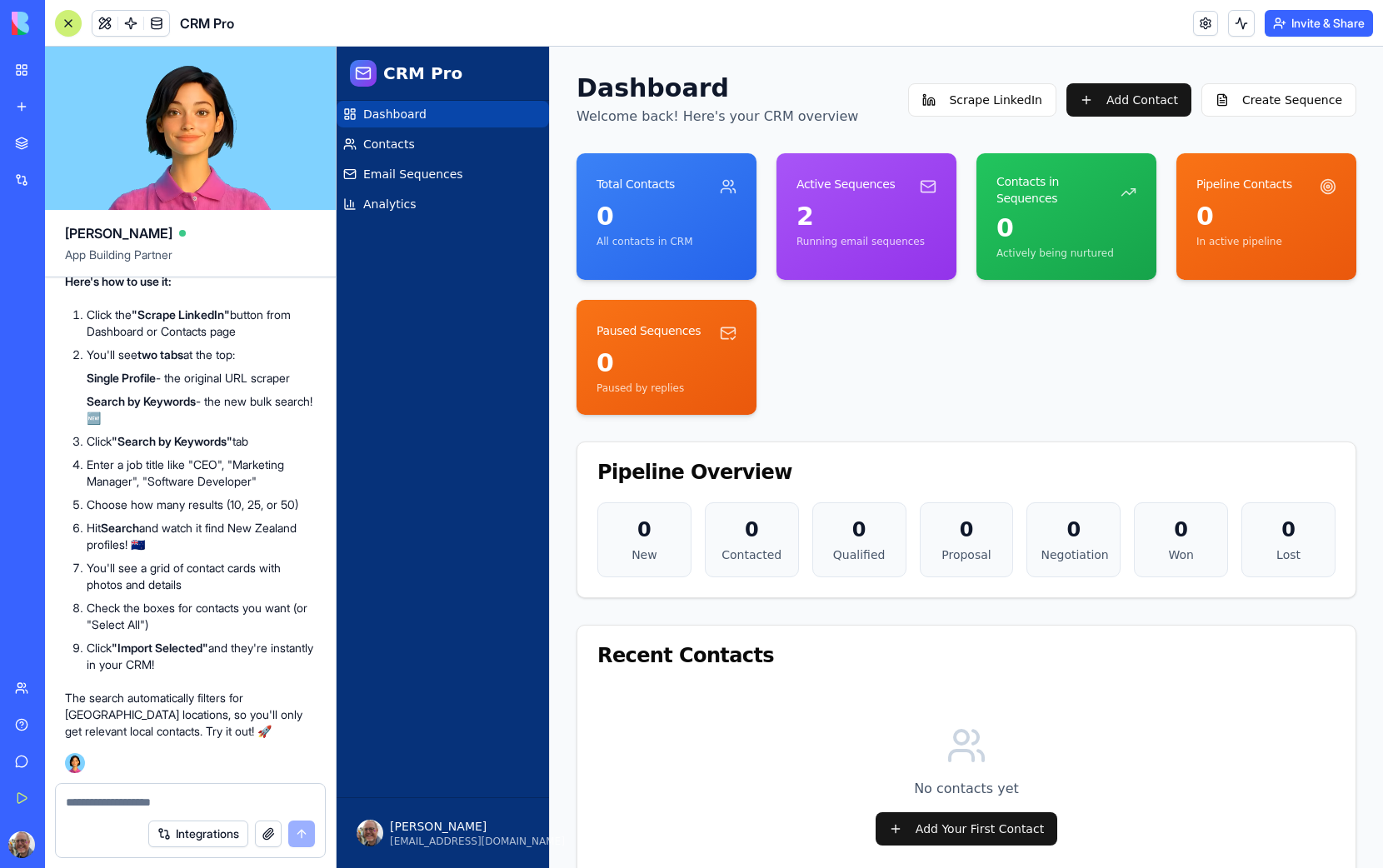
click at [1336, 28] on button "Invite & Share" at bounding box center [1319, 23] width 108 height 27
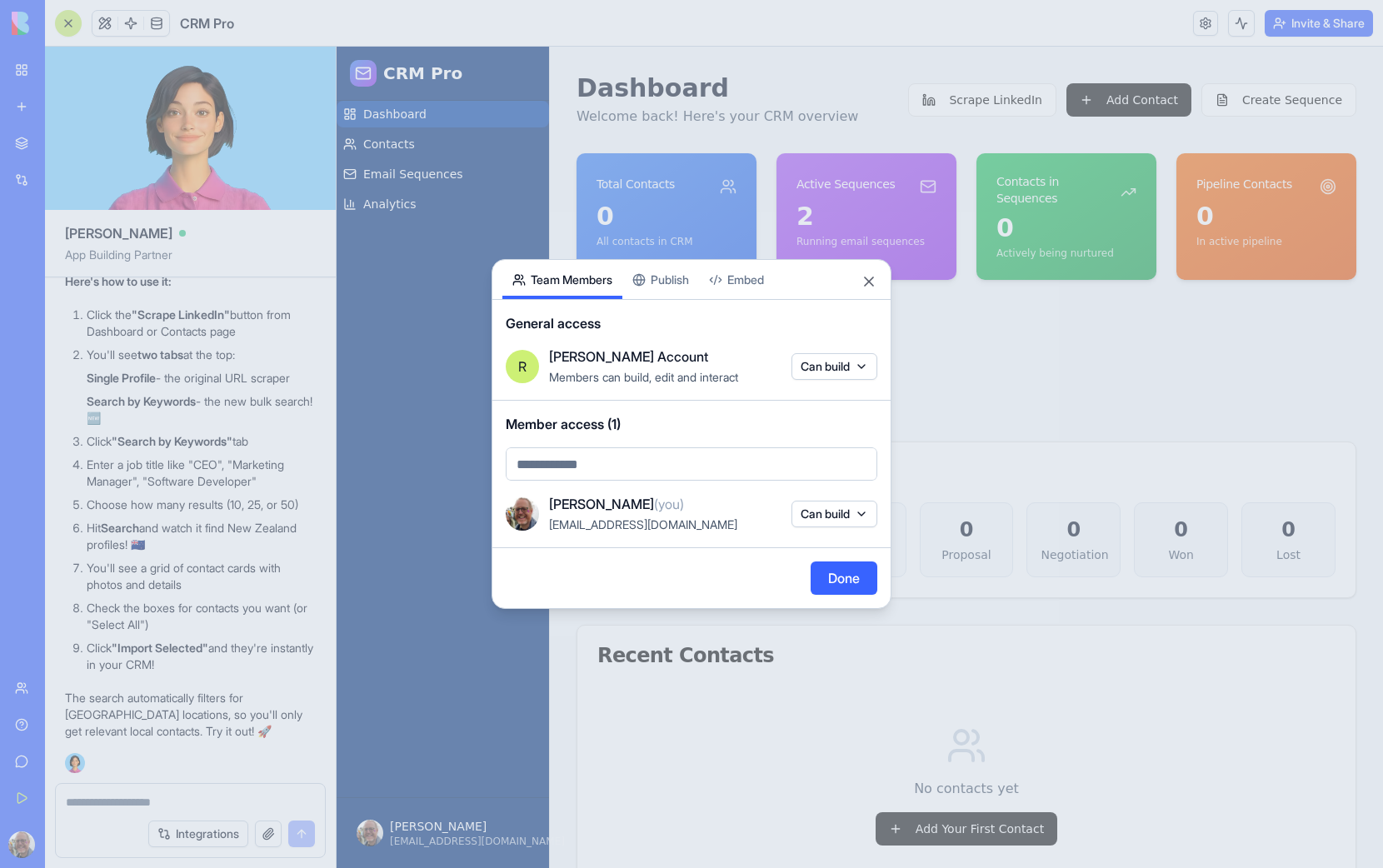
click at [660, 272] on button "Publish" at bounding box center [660, 279] width 77 height 39
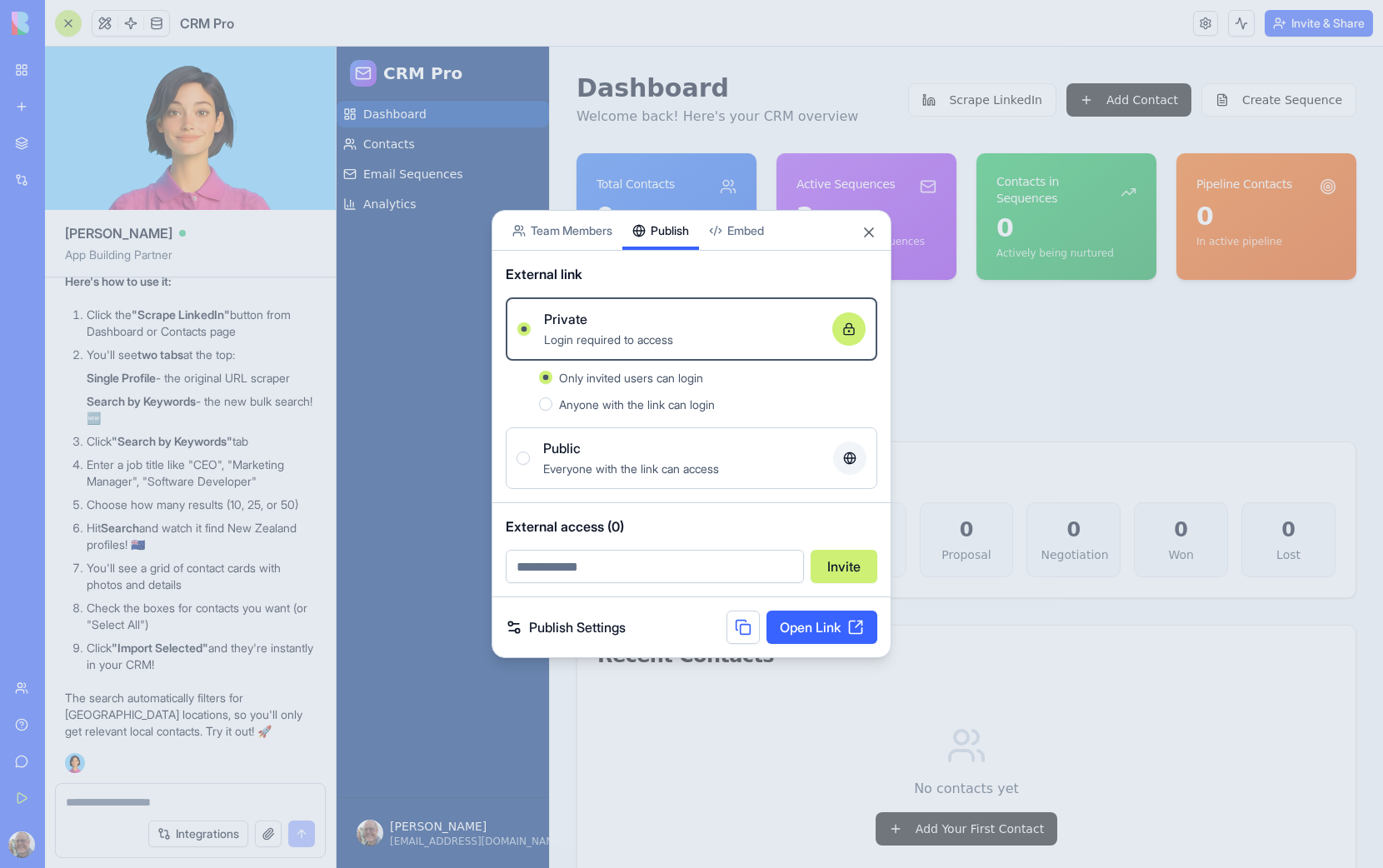
click at [555, 628] on link "Publish Settings" at bounding box center [565, 628] width 120 height 20
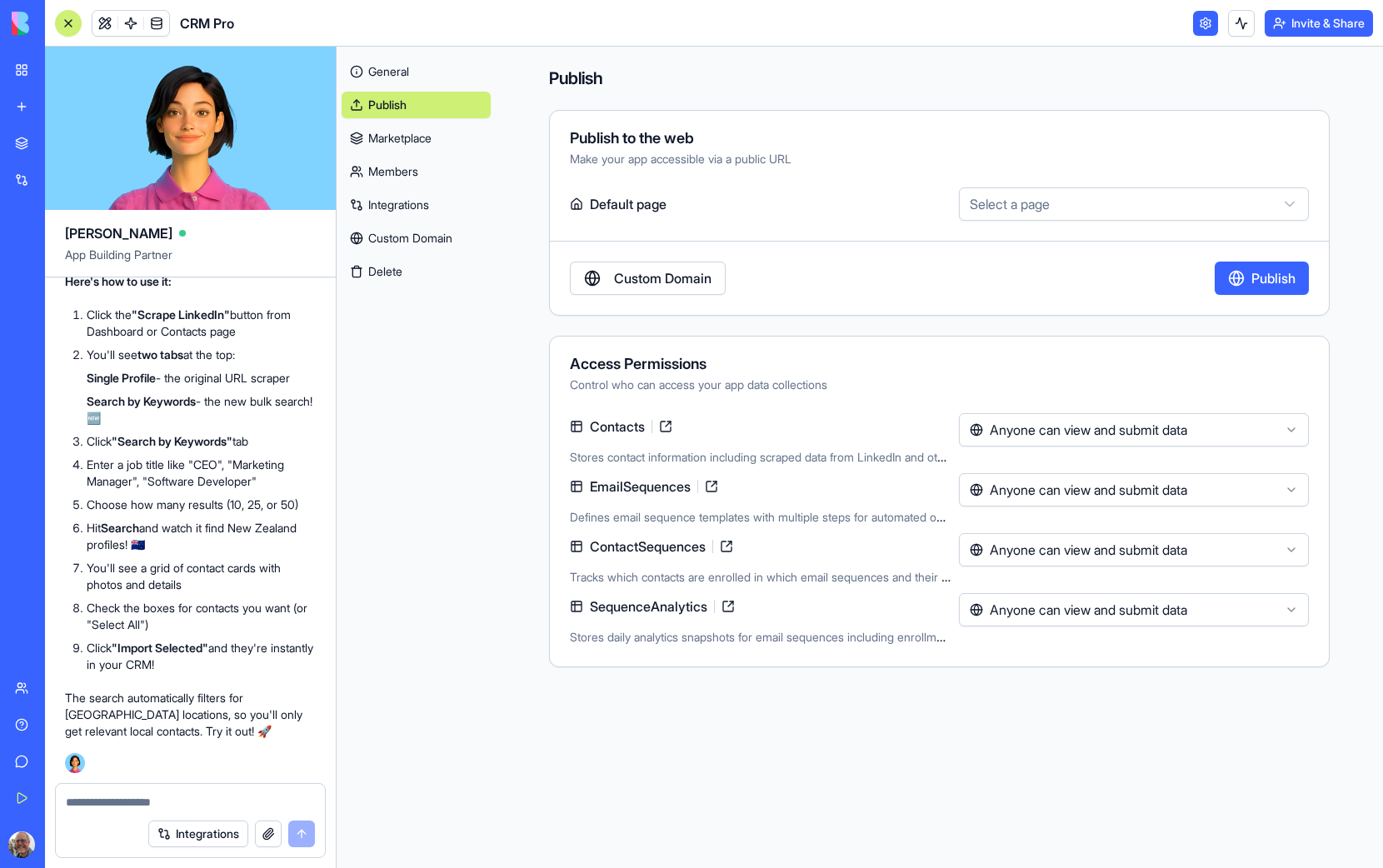
click at [1256, 276] on button "Publish" at bounding box center [1261, 278] width 95 height 33
click at [649, 285] on link "Custom Domain" at bounding box center [647, 278] width 156 height 33
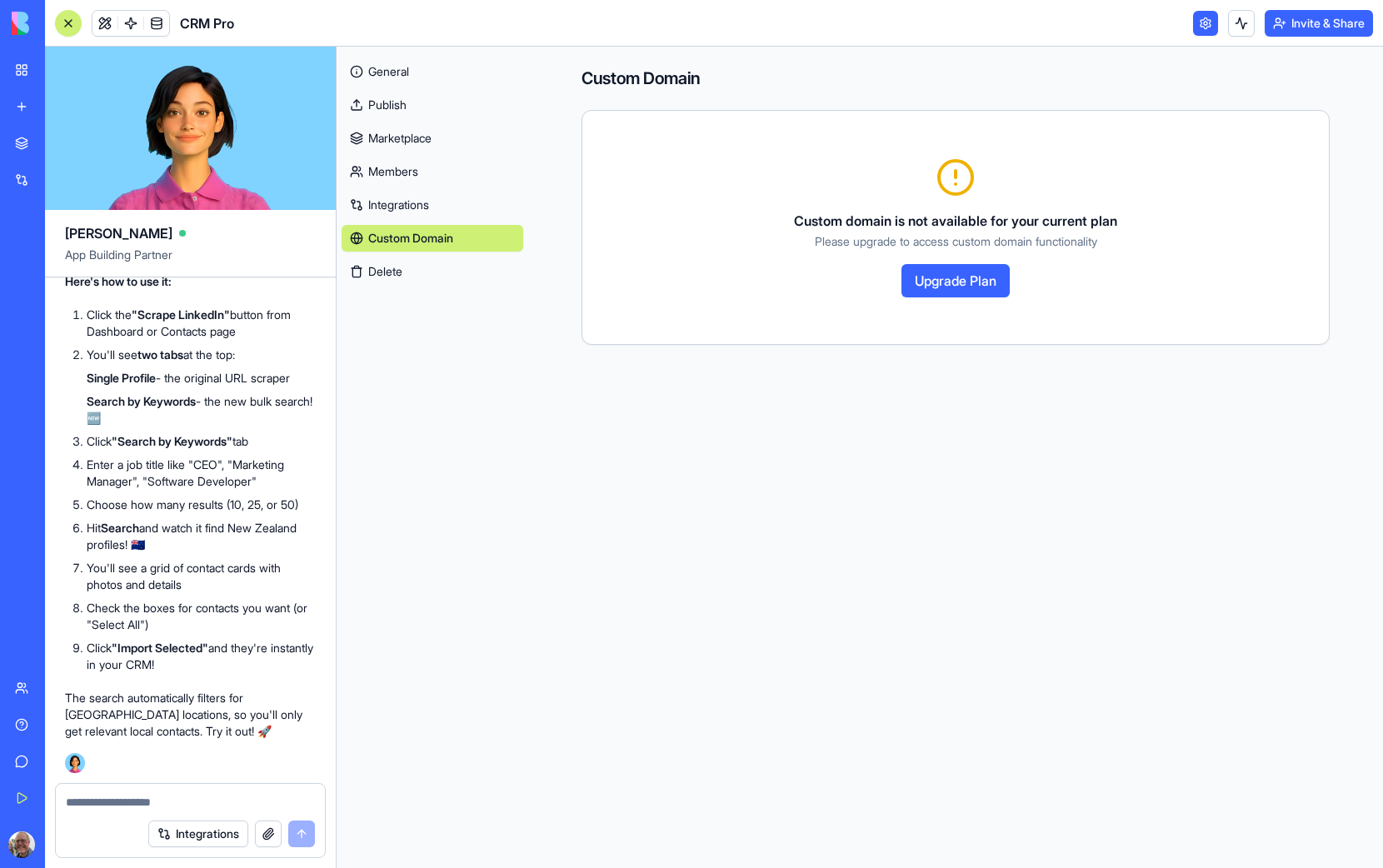
click at [395, 103] on link "Publish" at bounding box center [432, 105] width 182 height 27
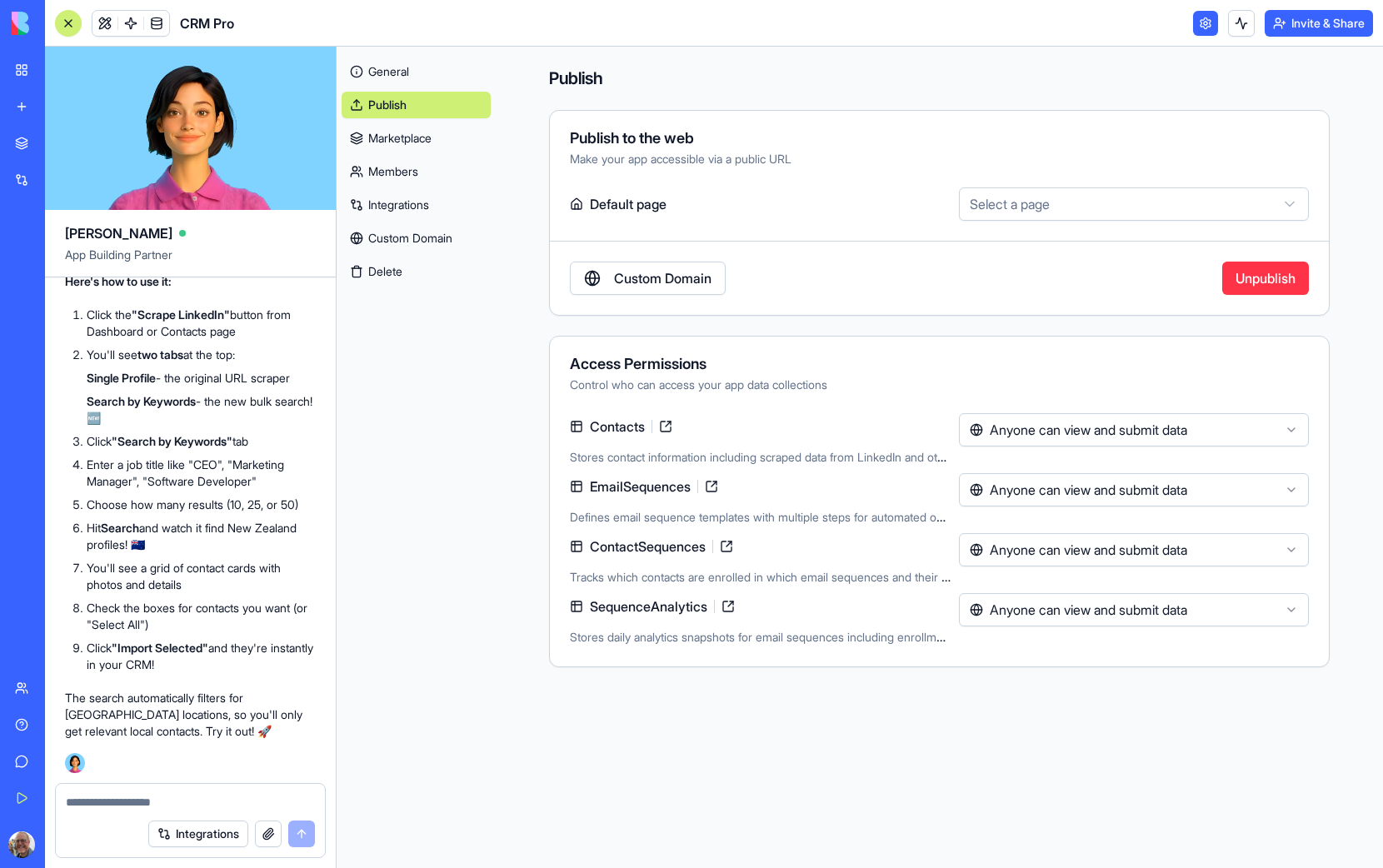
click at [669, 431] on link at bounding box center [666, 427] width 27 height 27
click at [1300, 26] on button "Invite & Share" at bounding box center [1319, 23] width 108 height 27
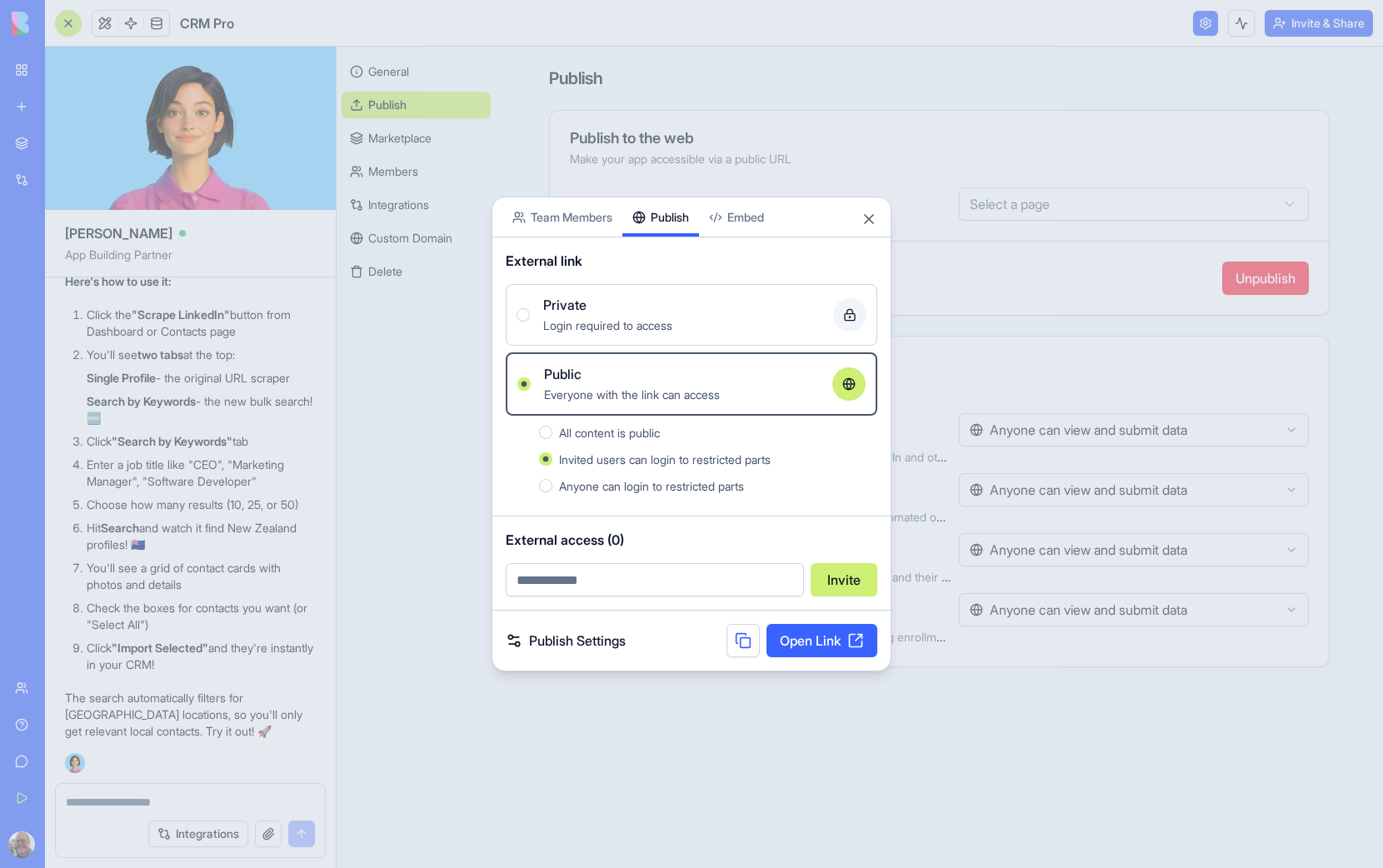
click at [586, 319] on span "Login required to access" at bounding box center [607, 325] width 129 height 14
click at [530, 319] on button "Private Login required to access" at bounding box center [523, 314] width 14 height 14
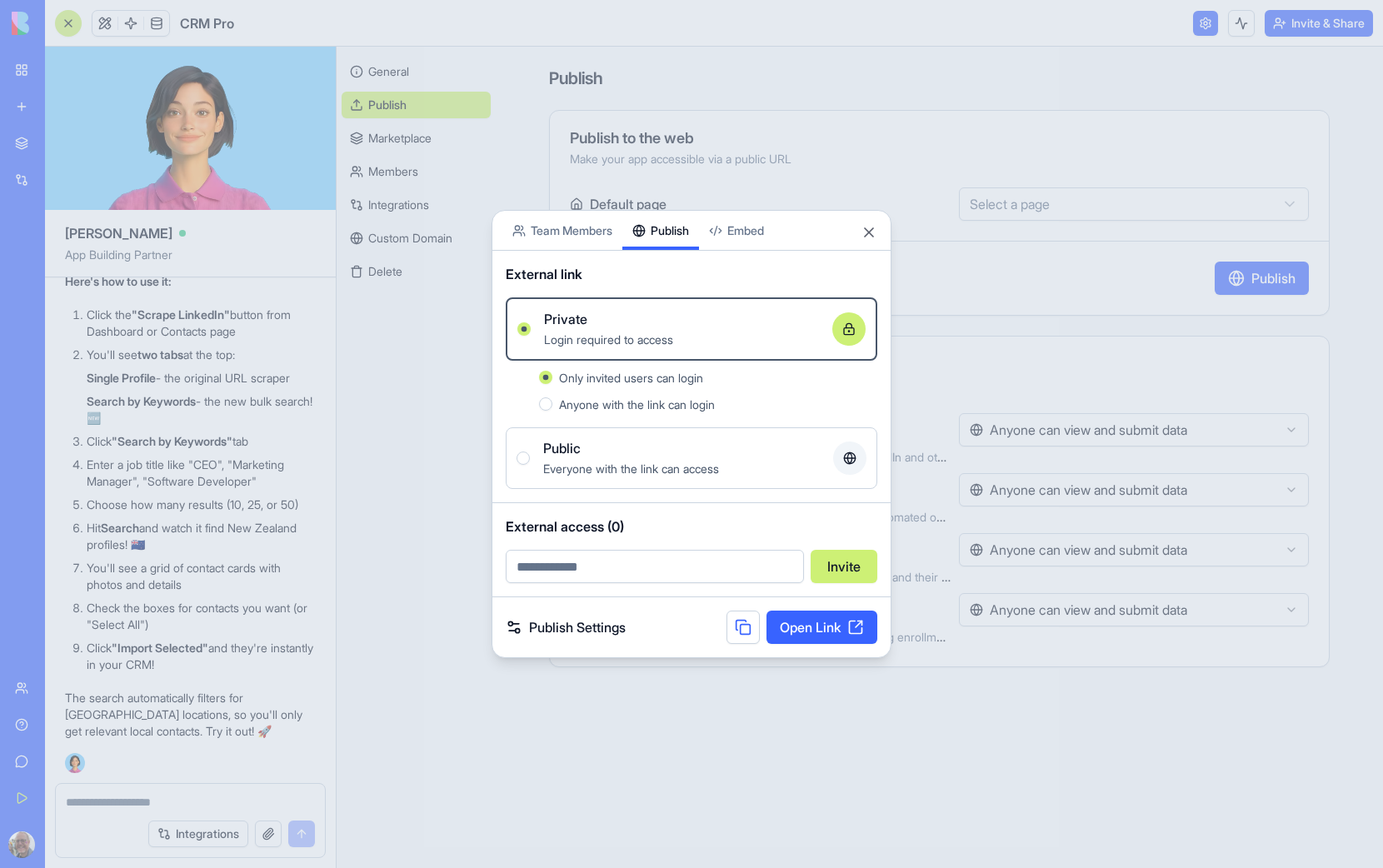
click at [794, 628] on link "Open Link" at bounding box center [821, 627] width 111 height 33
click at [174, 797] on div at bounding box center [692, 434] width 1383 height 868
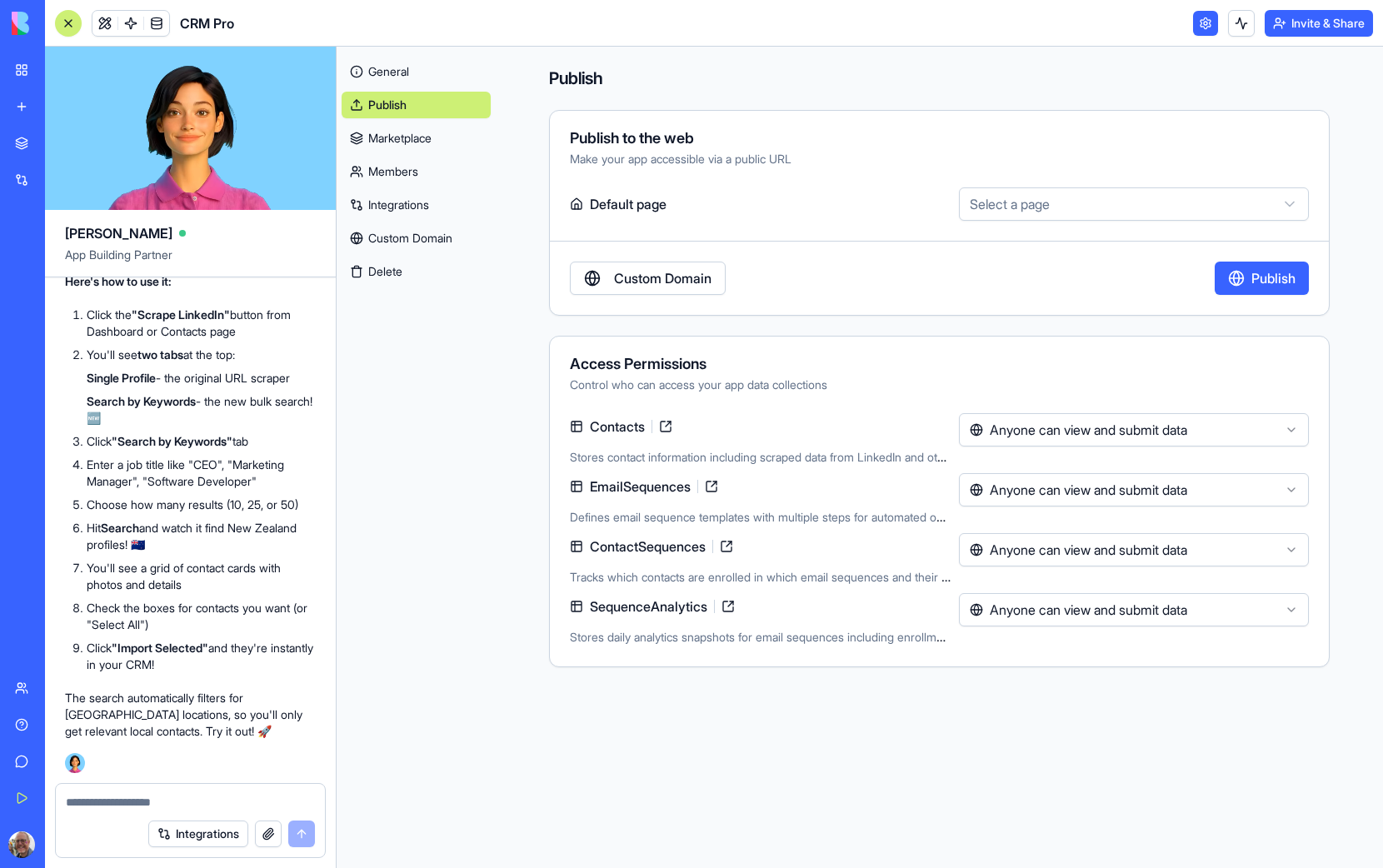
click at [107, 802] on textarea at bounding box center [190, 802] width 249 height 17
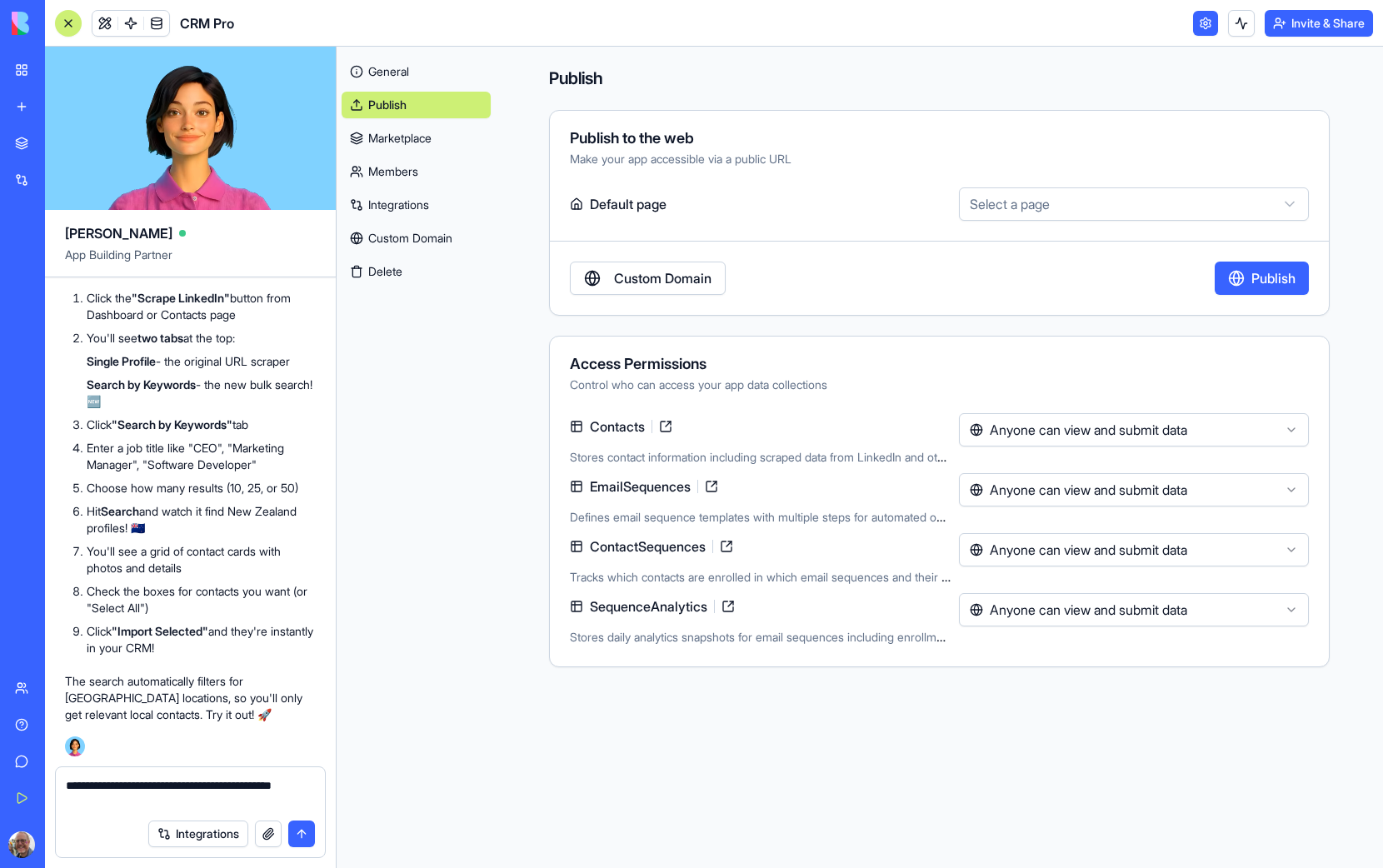
type textarea "**********"
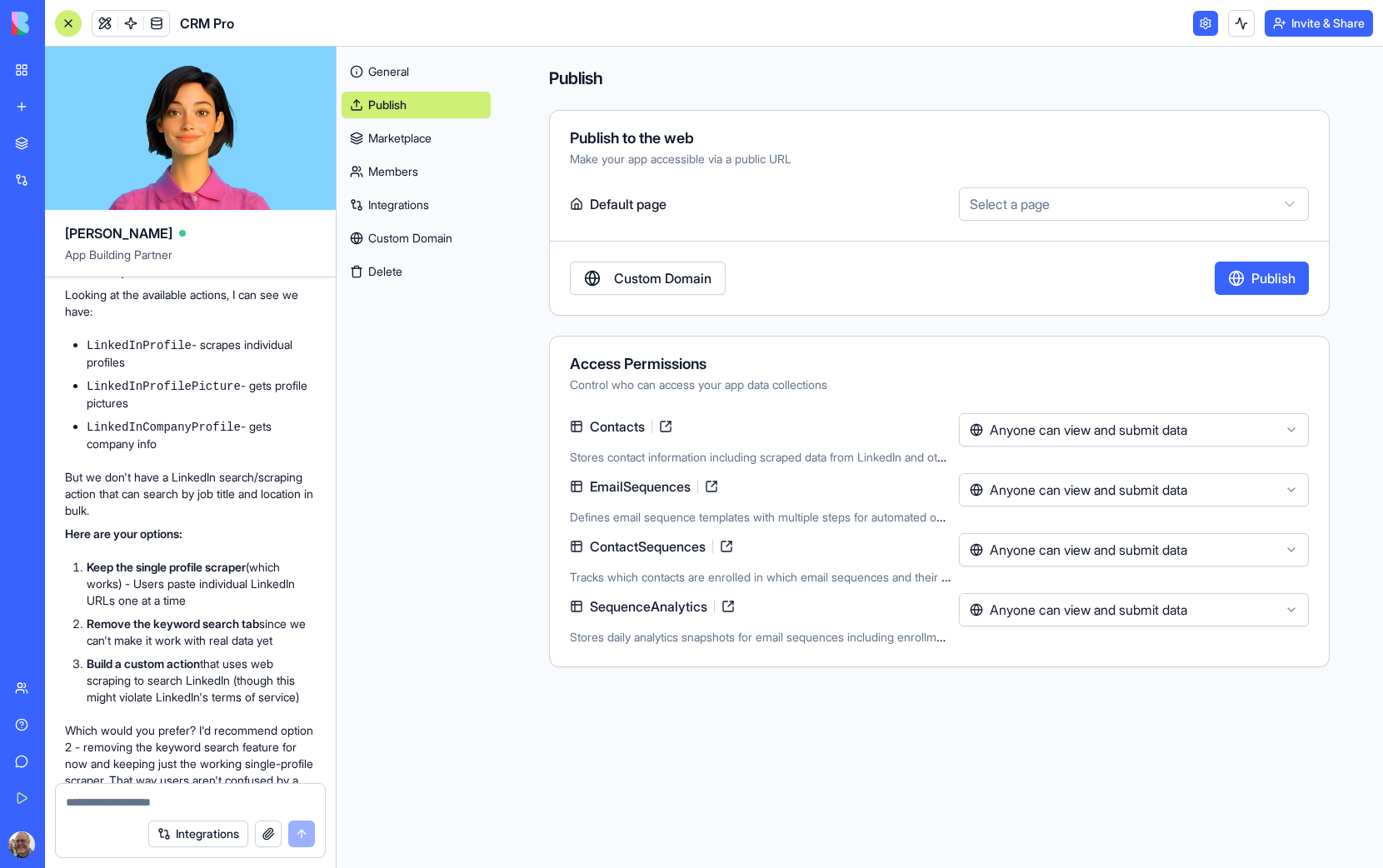
scroll to position [4480, 0]
click at [191, 831] on button "Integrations" at bounding box center [198, 834] width 100 height 27
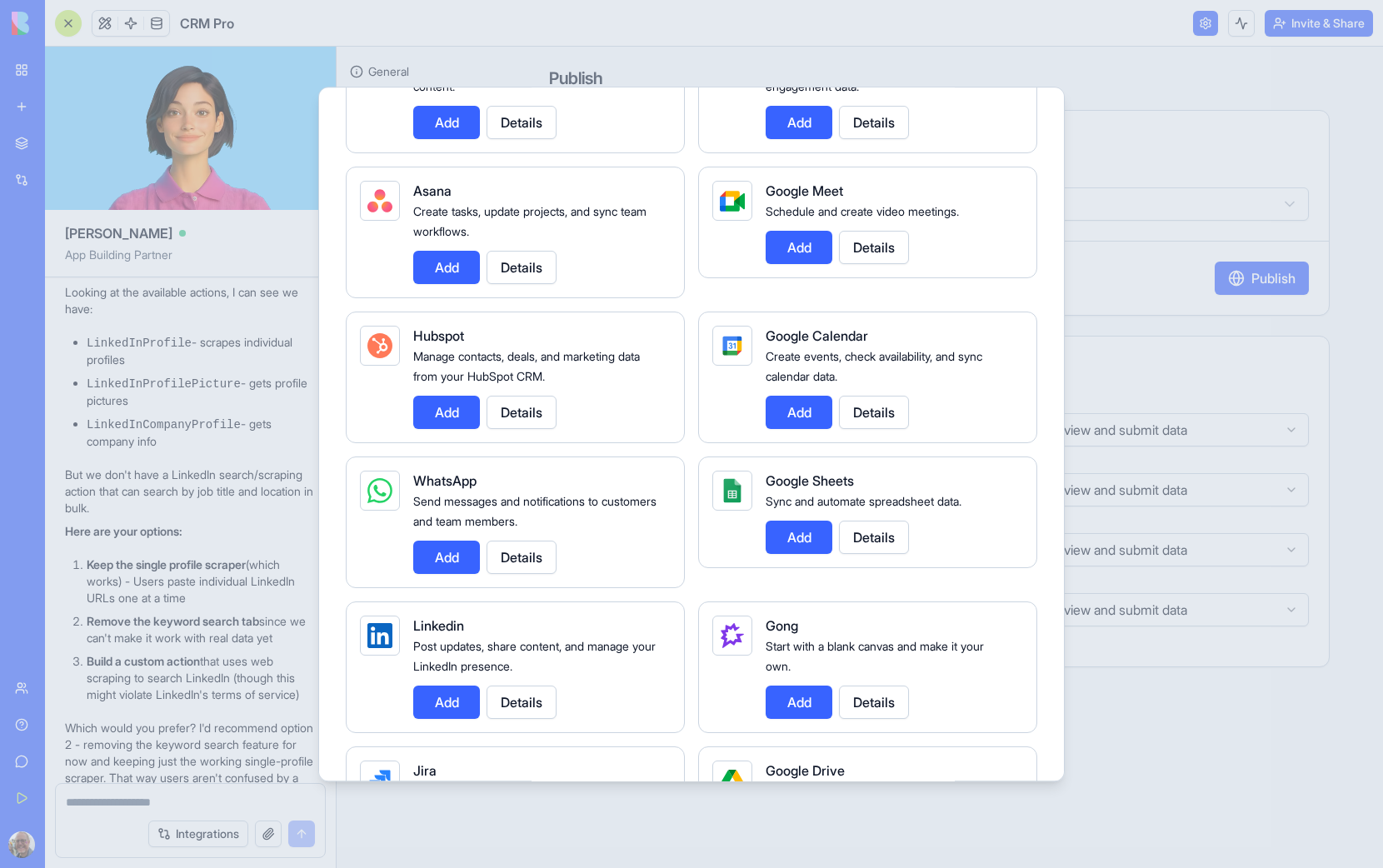
scroll to position [562, 0]
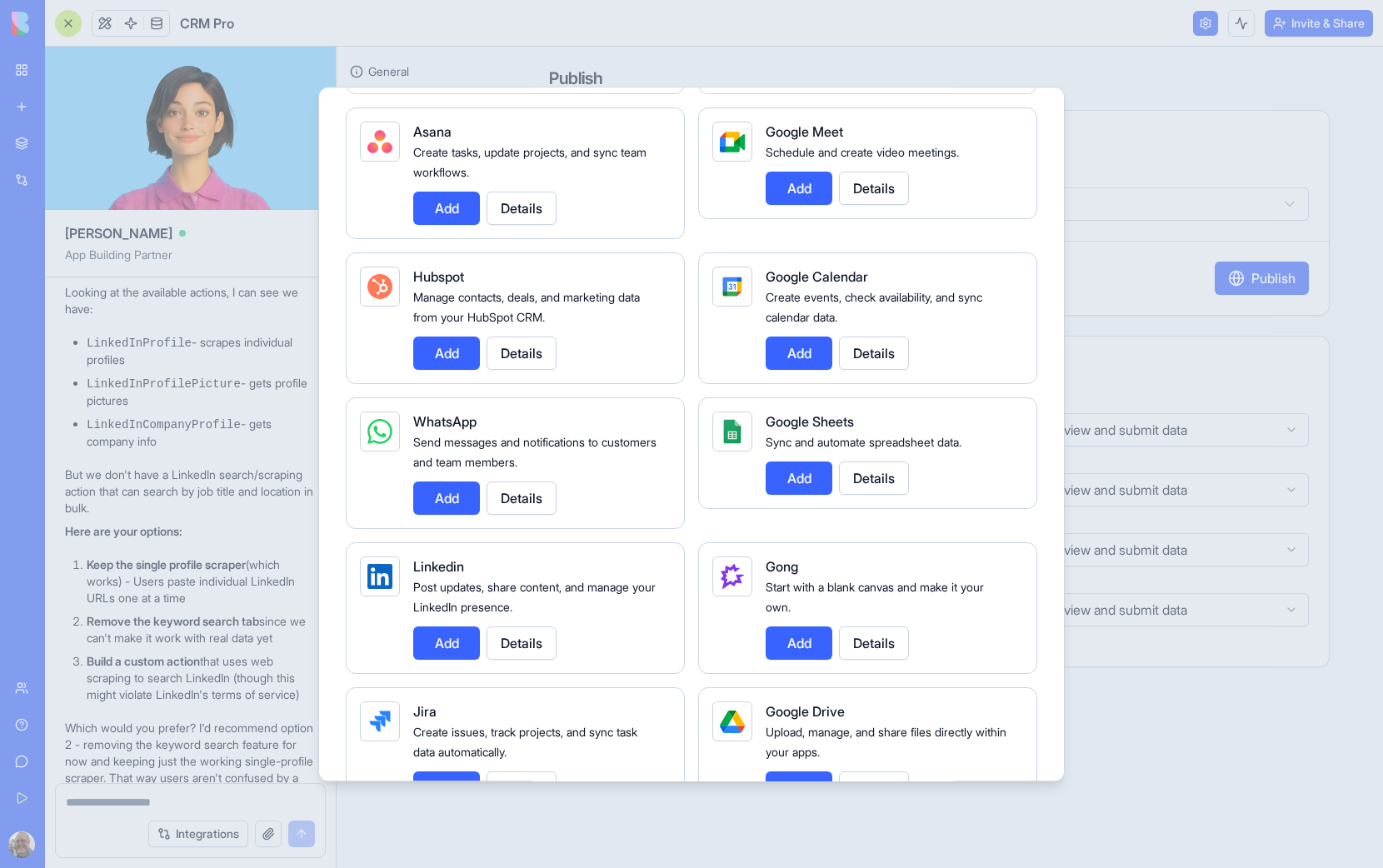
click at [437, 641] on button "Add" at bounding box center [447, 643] width 67 height 33
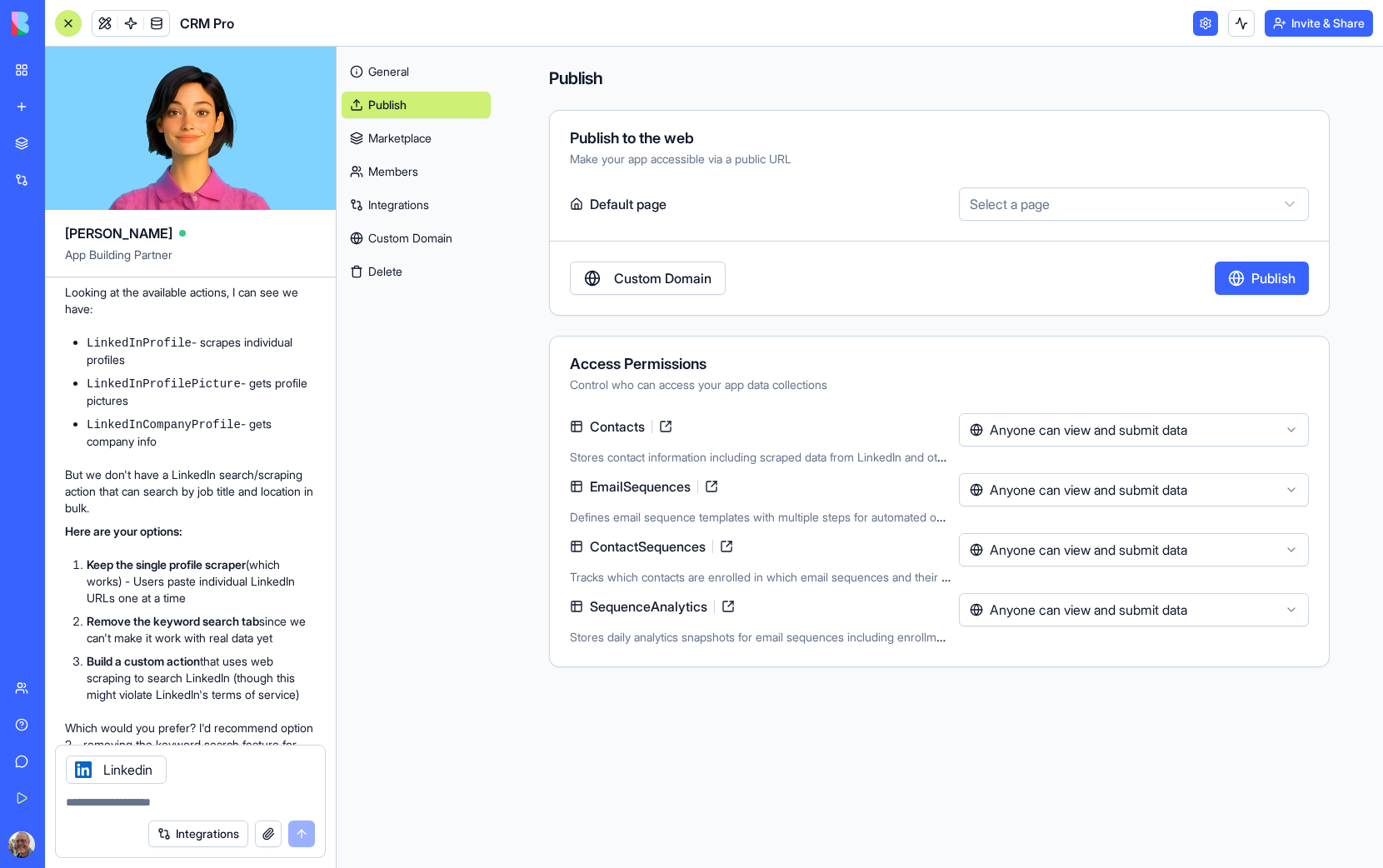
click at [86, 801] on textarea at bounding box center [190, 802] width 249 height 17
type textarea "**********"
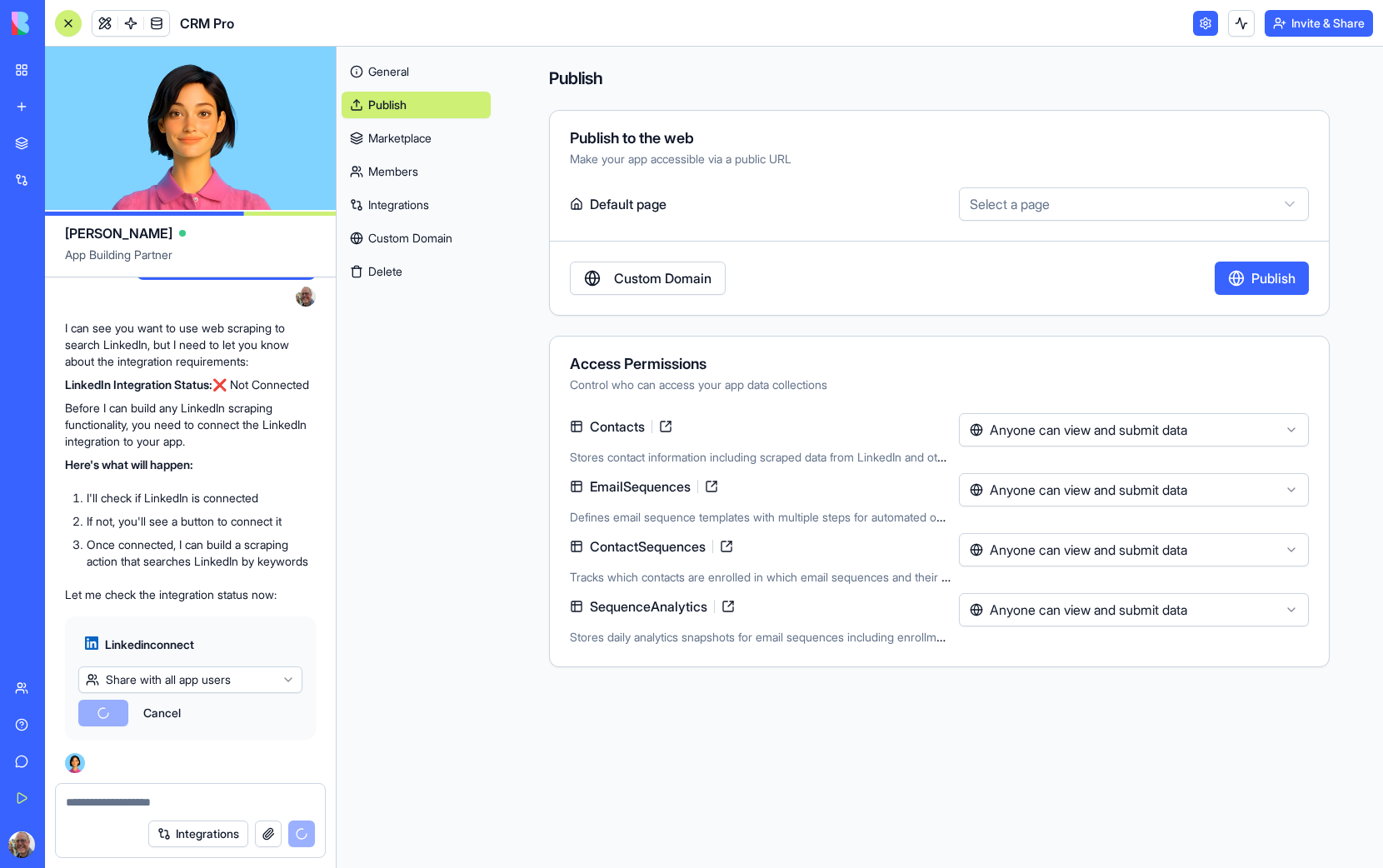
scroll to position [5570, 0]
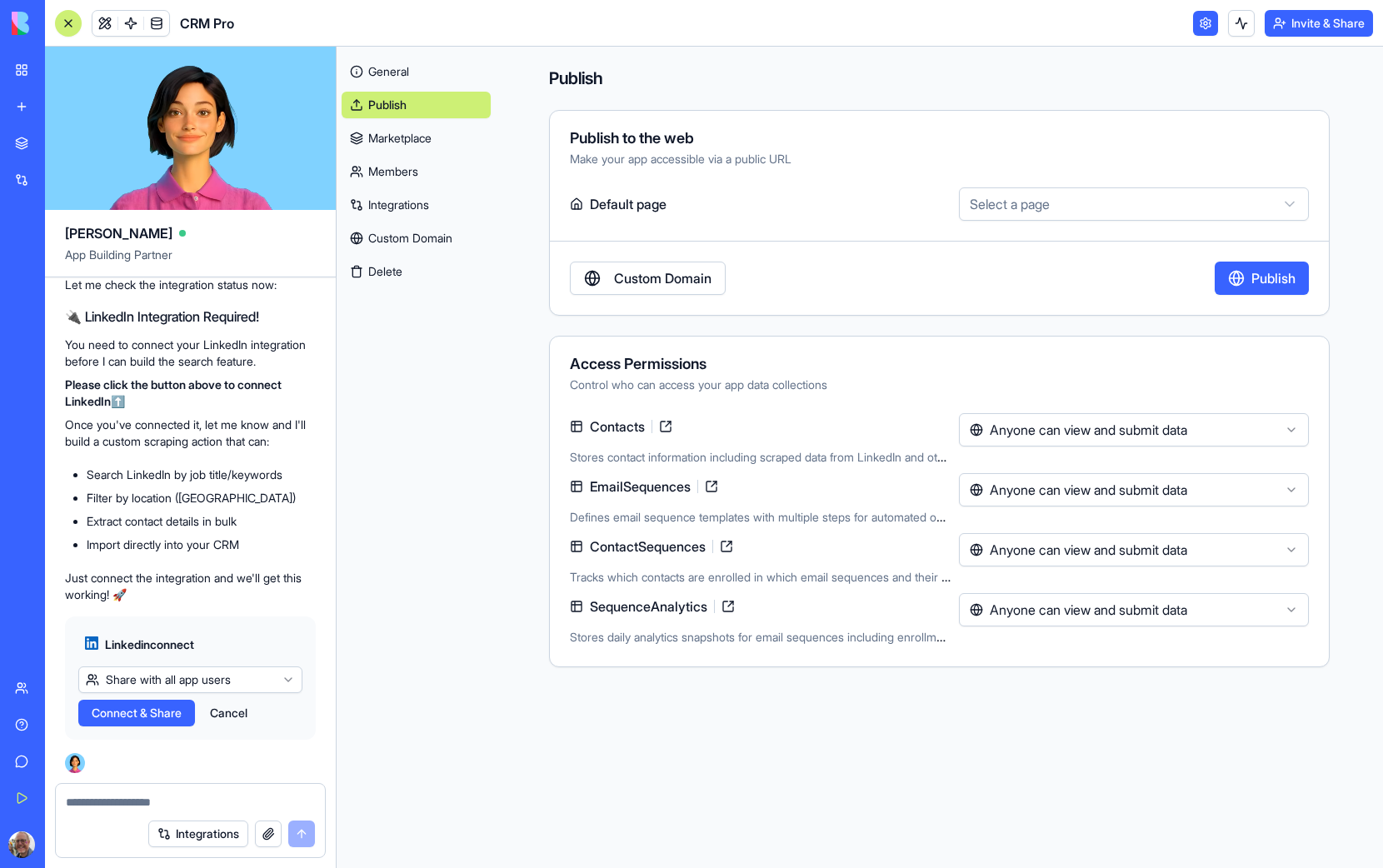
click at [127, 718] on span "Connect & Share" at bounding box center [137, 713] width 90 height 17
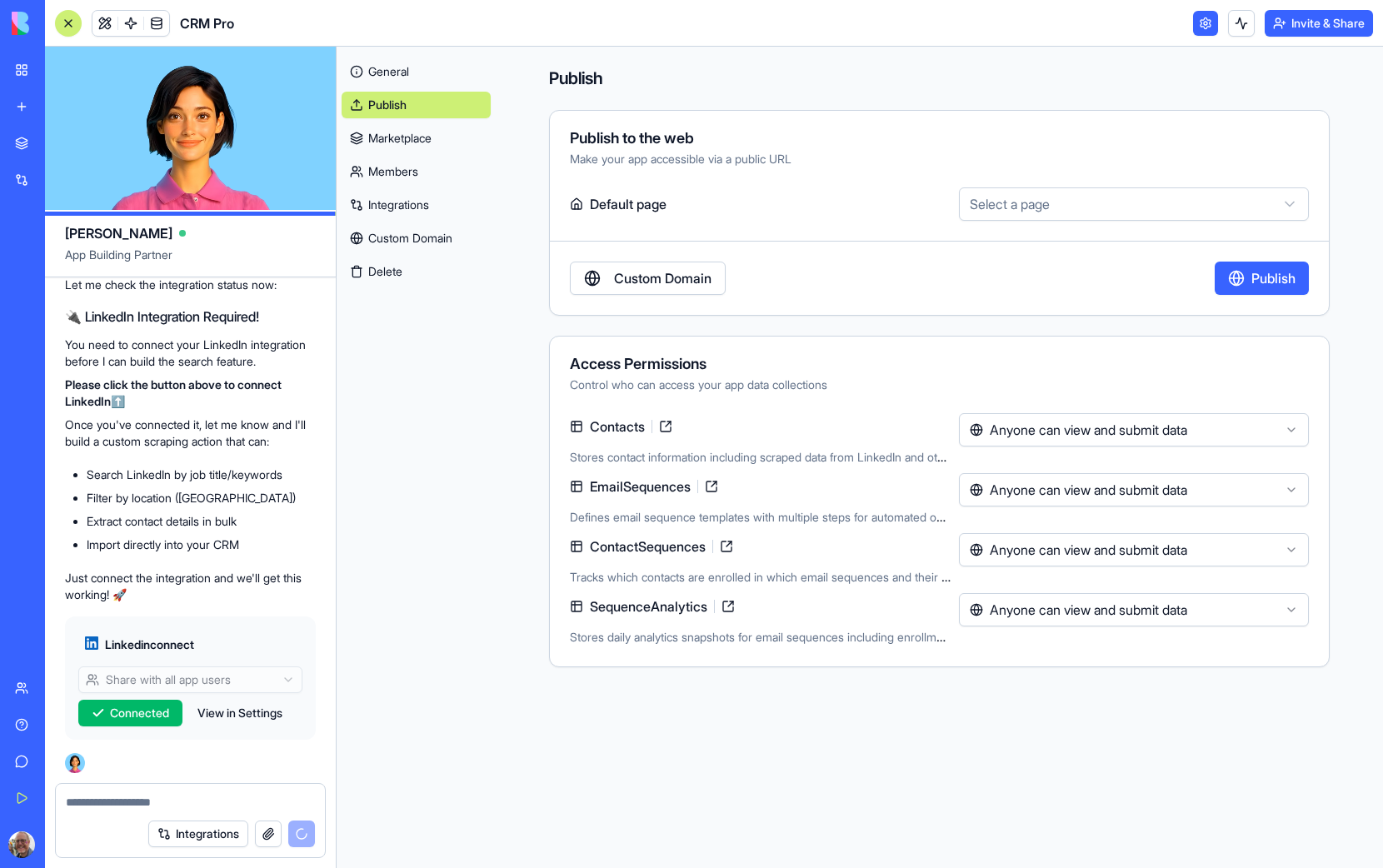
click at [1203, 20] on link at bounding box center [1206, 23] width 25 height 25
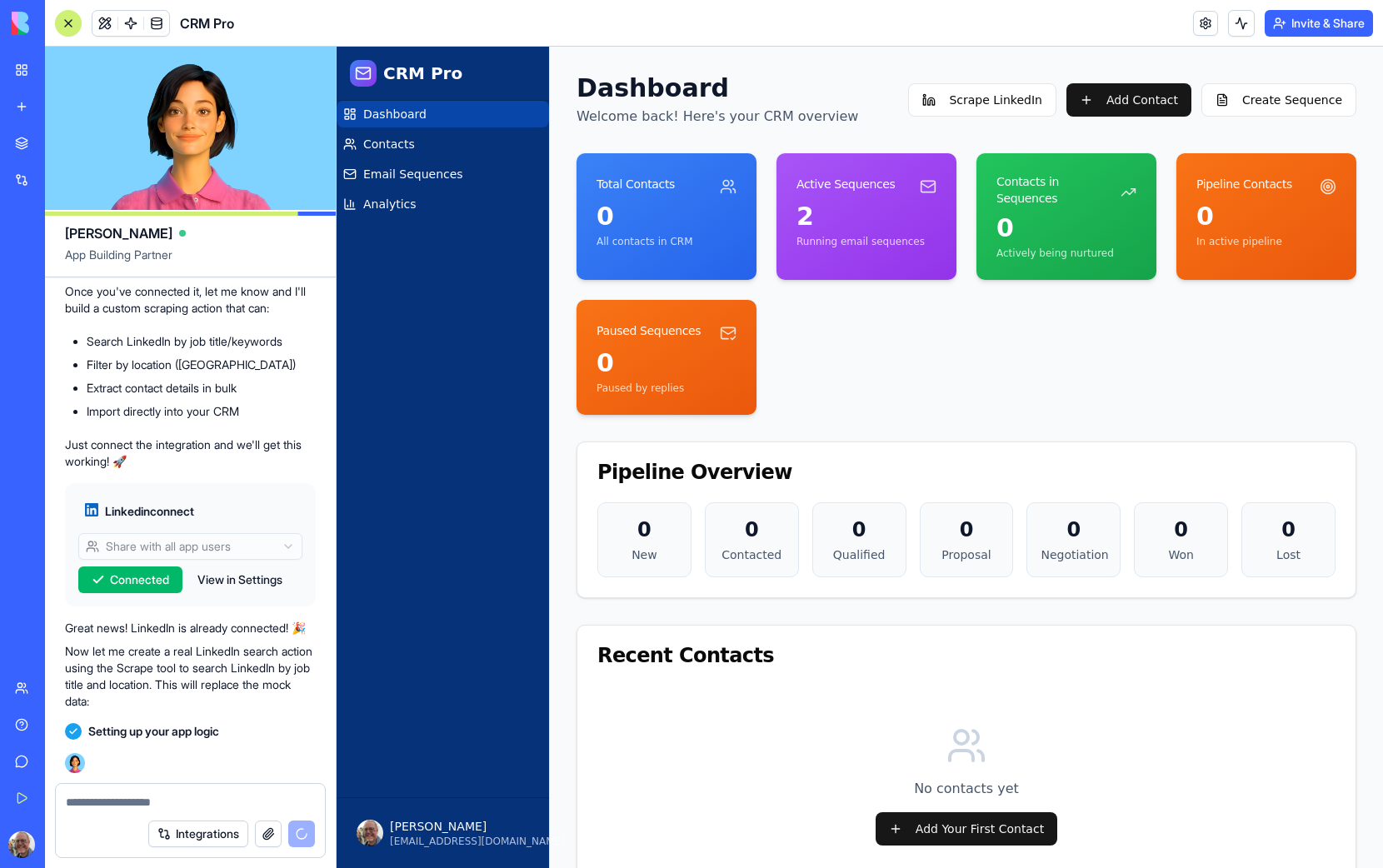
scroll to position [5783, 0]
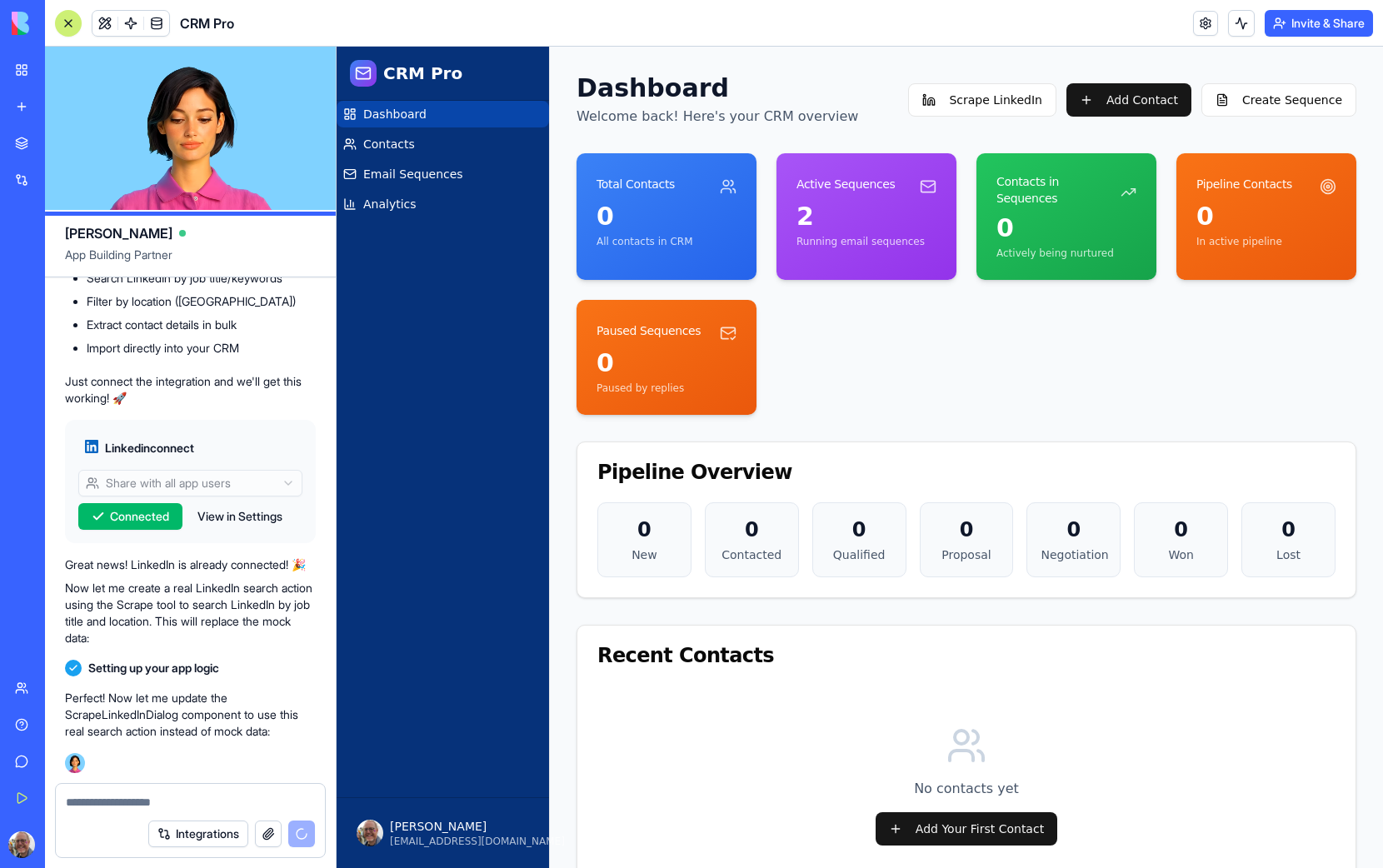
drag, startPoint x: 194, startPoint y: 136, endPoint x: 305, endPoint y: 121, distance: 112.0
click at [304, 121] on video at bounding box center [190, 128] width 291 height 163
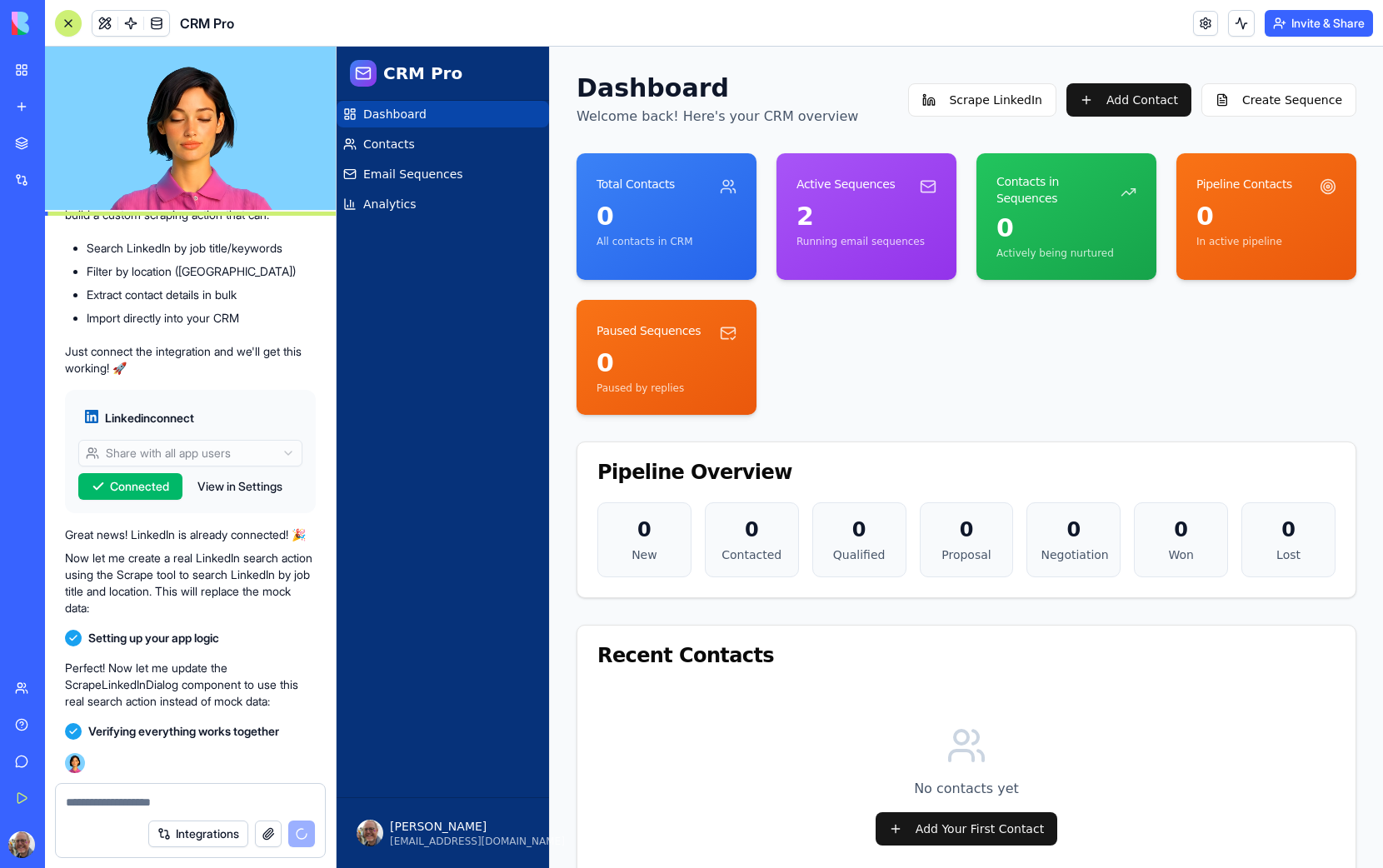
scroll to position [6276, 0]
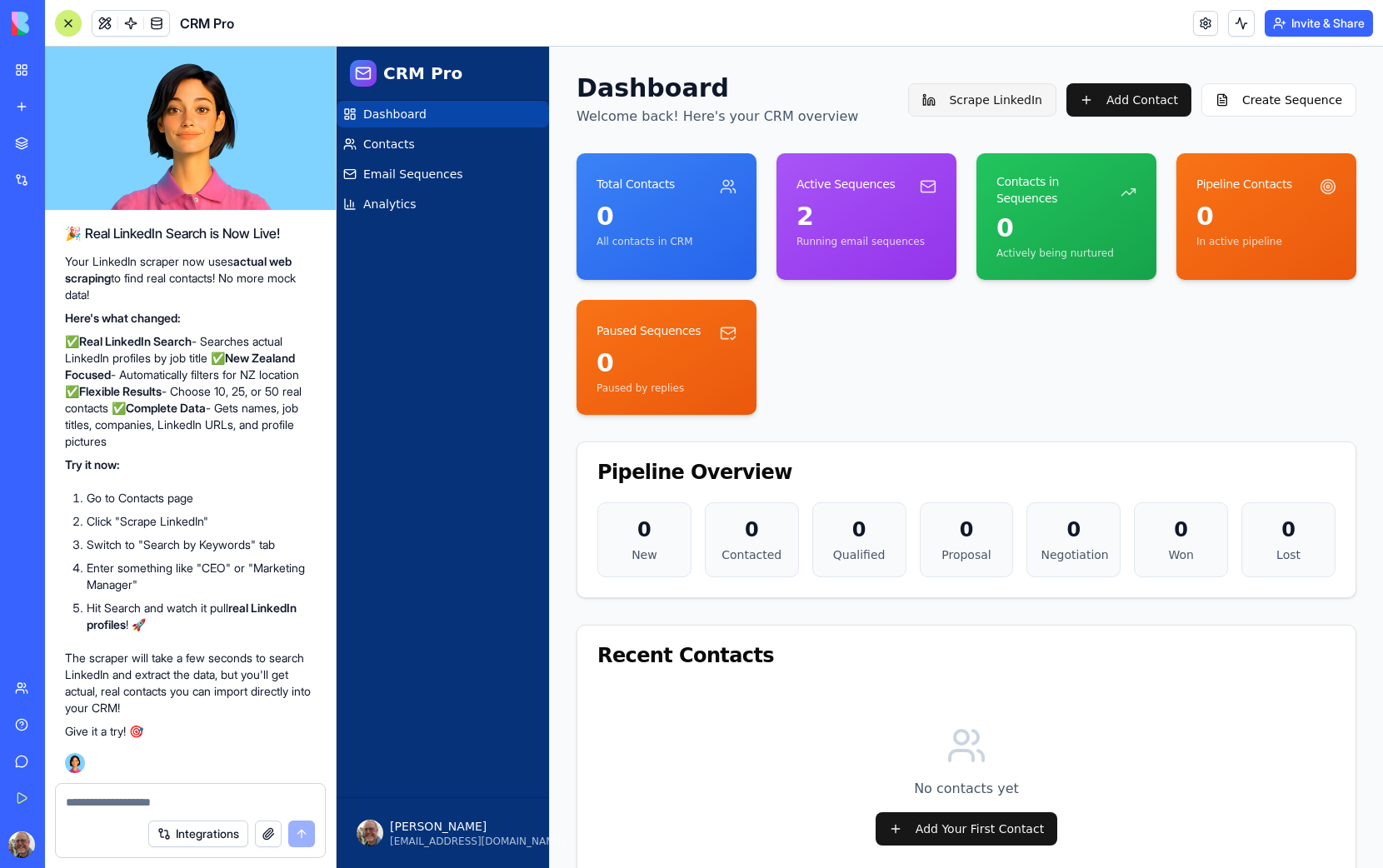
click at [990, 96] on button "Scrape LinkedIn" at bounding box center [982, 100] width 149 height 33
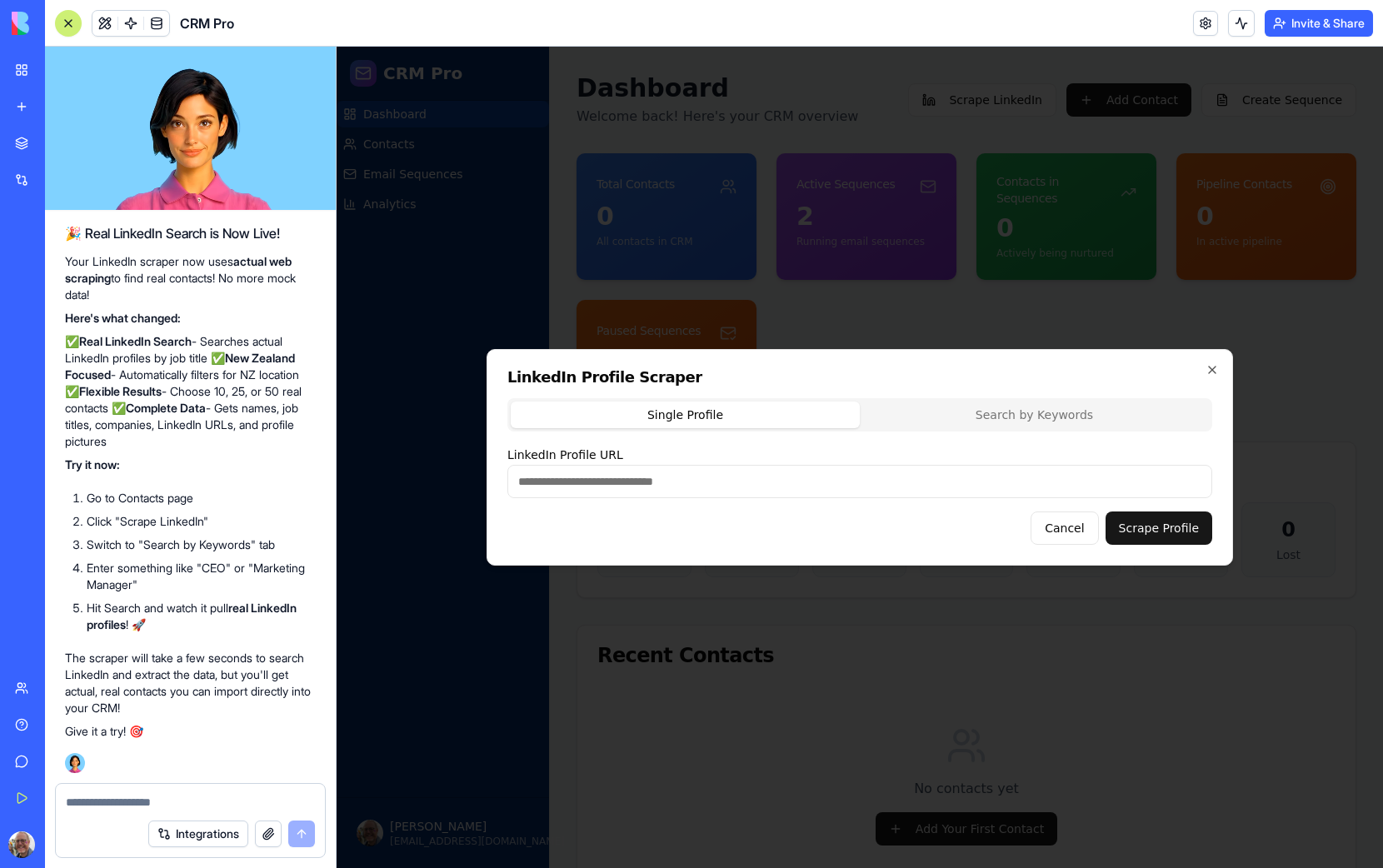
click at [977, 407] on div "Single Profile Search by Keywords LinkedIn Profile URL Cancel Scrape Profile" at bounding box center [860, 471] width 705 height 147
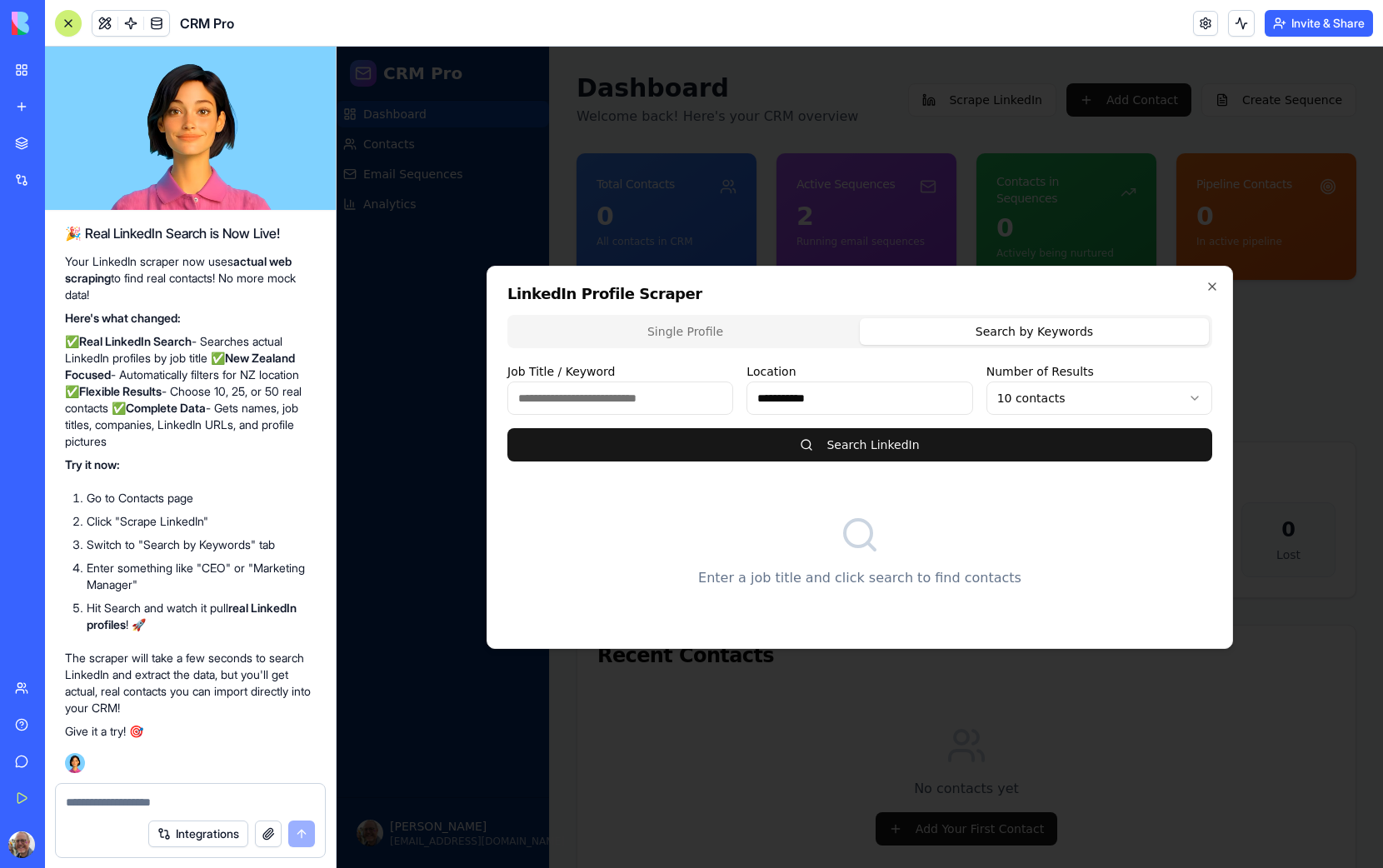
click at [601, 393] on input "Job Title / Keyword" at bounding box center [620, 398] width 226 height 33
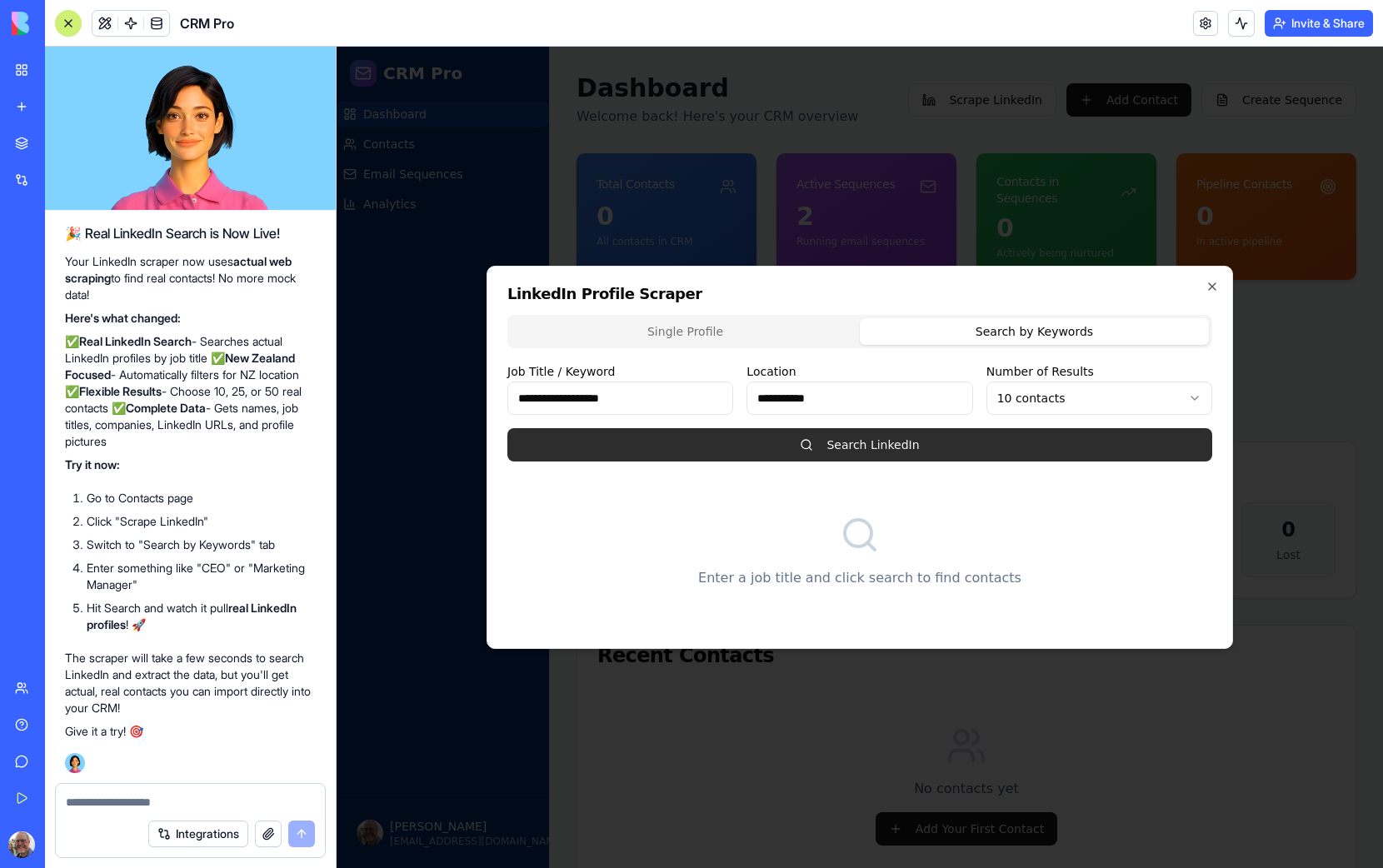
click at [750, 446] on button "Search LinkedIn" at bounding box center [860, 445] width 705 height 33
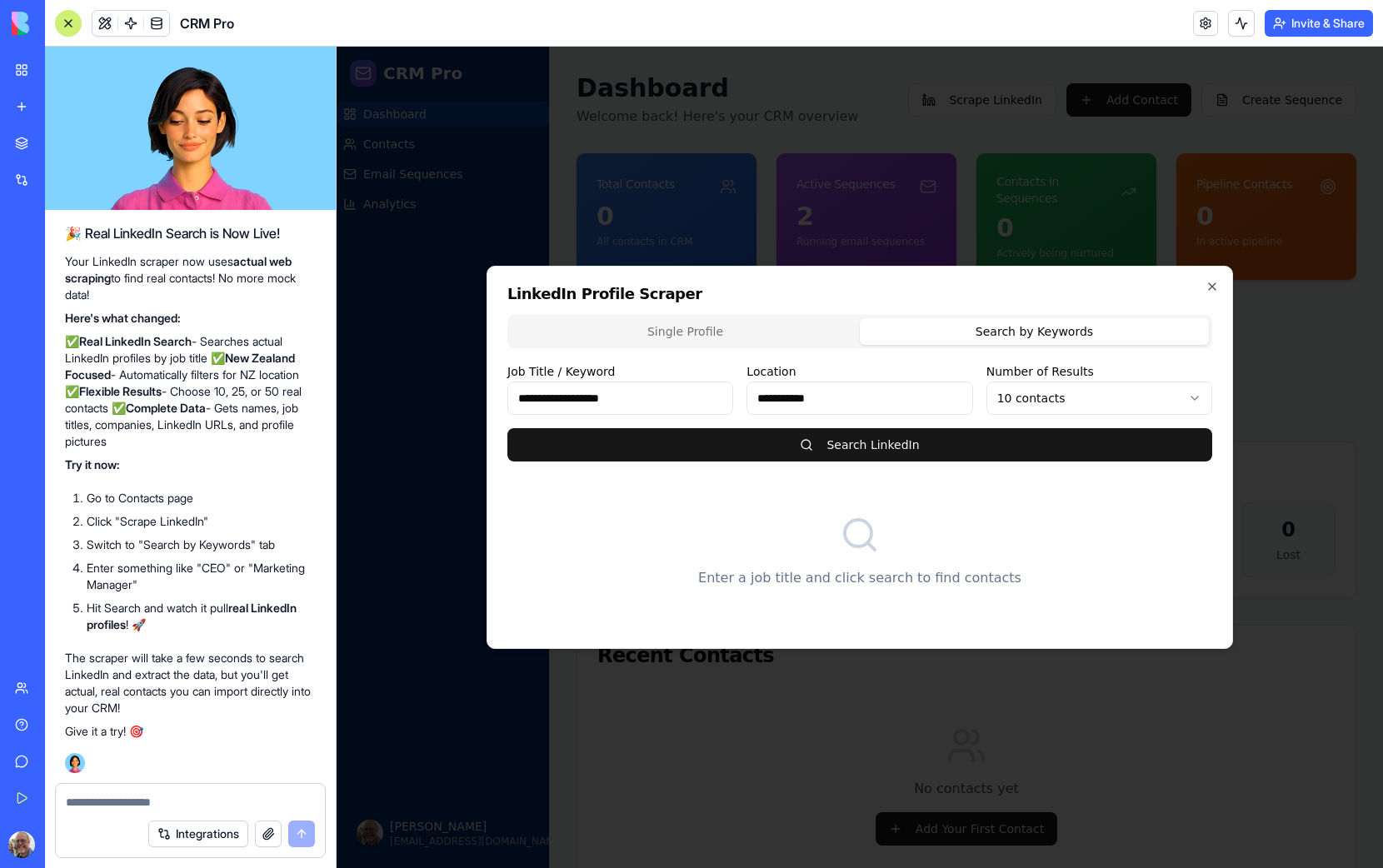
drag, startPoint x: 584, startPoint y: 398, endPoint x: 662, endPoint y: 402, distance: 78.1
click at [662, 402] on input "**********" at bounding box center [620, 398] width 226 height 33
click at [682, 505] on div "Enter a job title and click search to find contacts" at bounding box center [860, 551] width 705 height 153
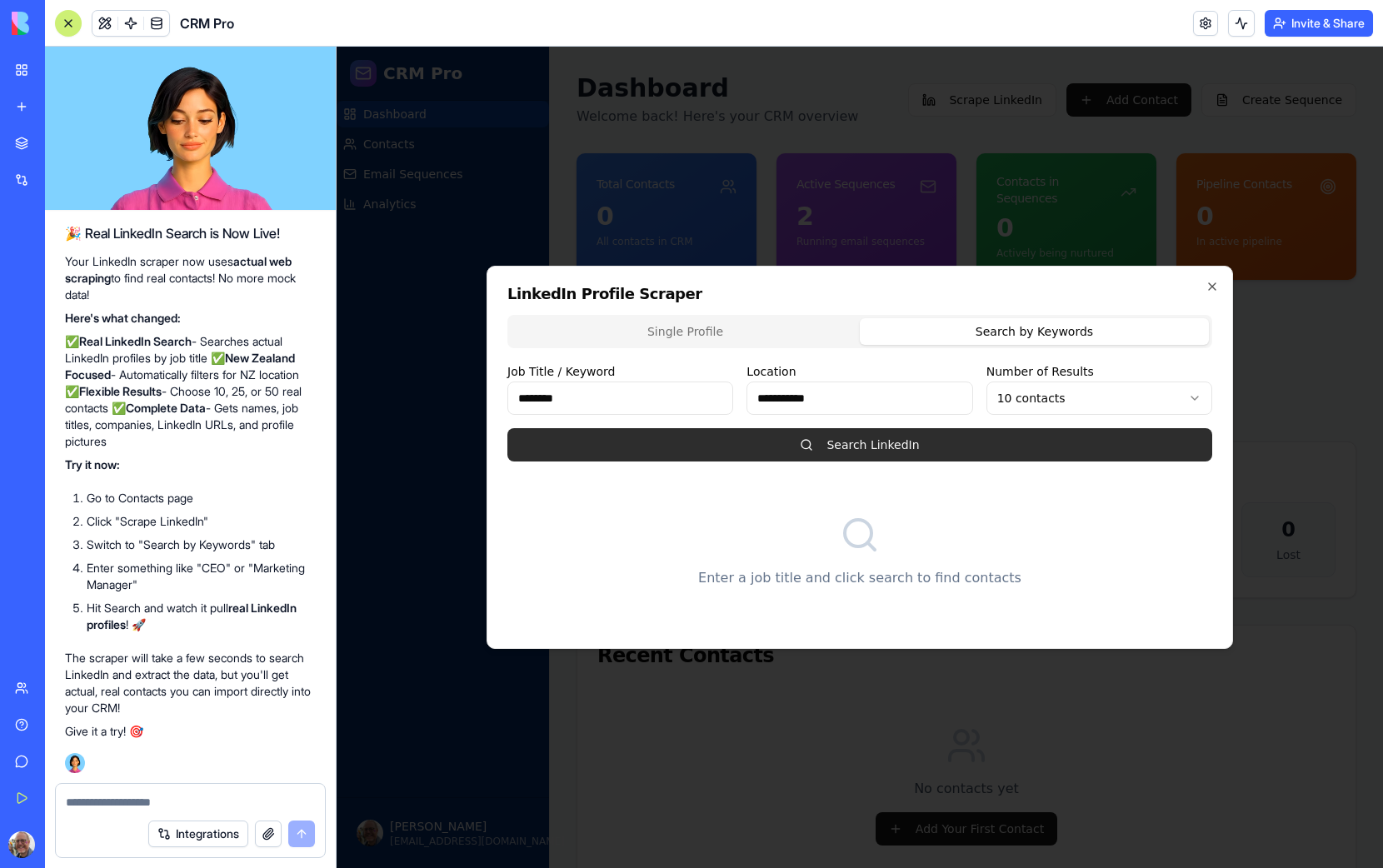
click at [692, 449] on button "Search LinkedIn" at bounding box center [860, 445] width 705 height 33
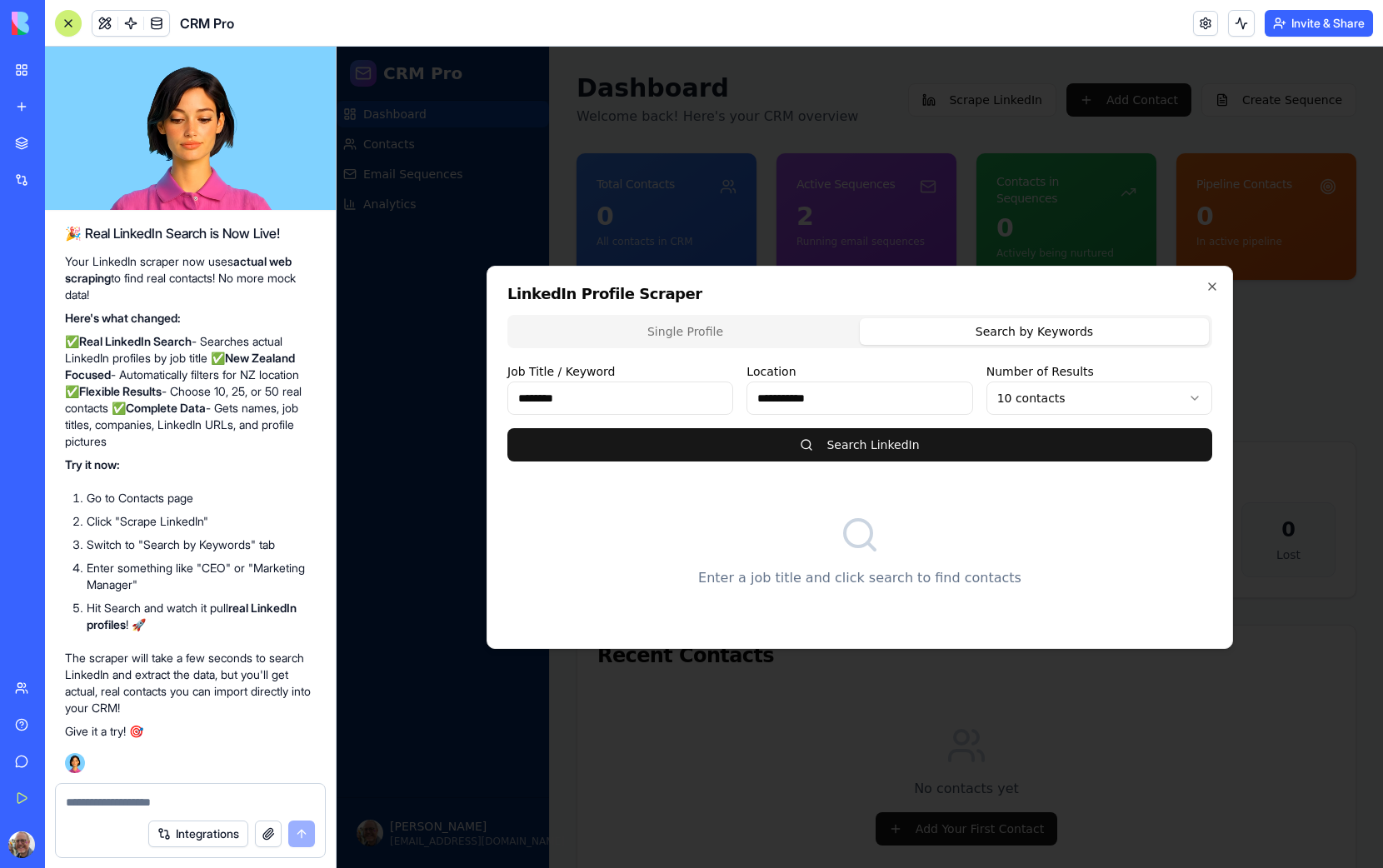
drag, startPoint x: 530, startPoint y: 395, endPoint x: 502, endPoint y: 392, distance: 28.2
click at [502, 392] on div "**********" at bounding box center [859, 457] width 746 height 384
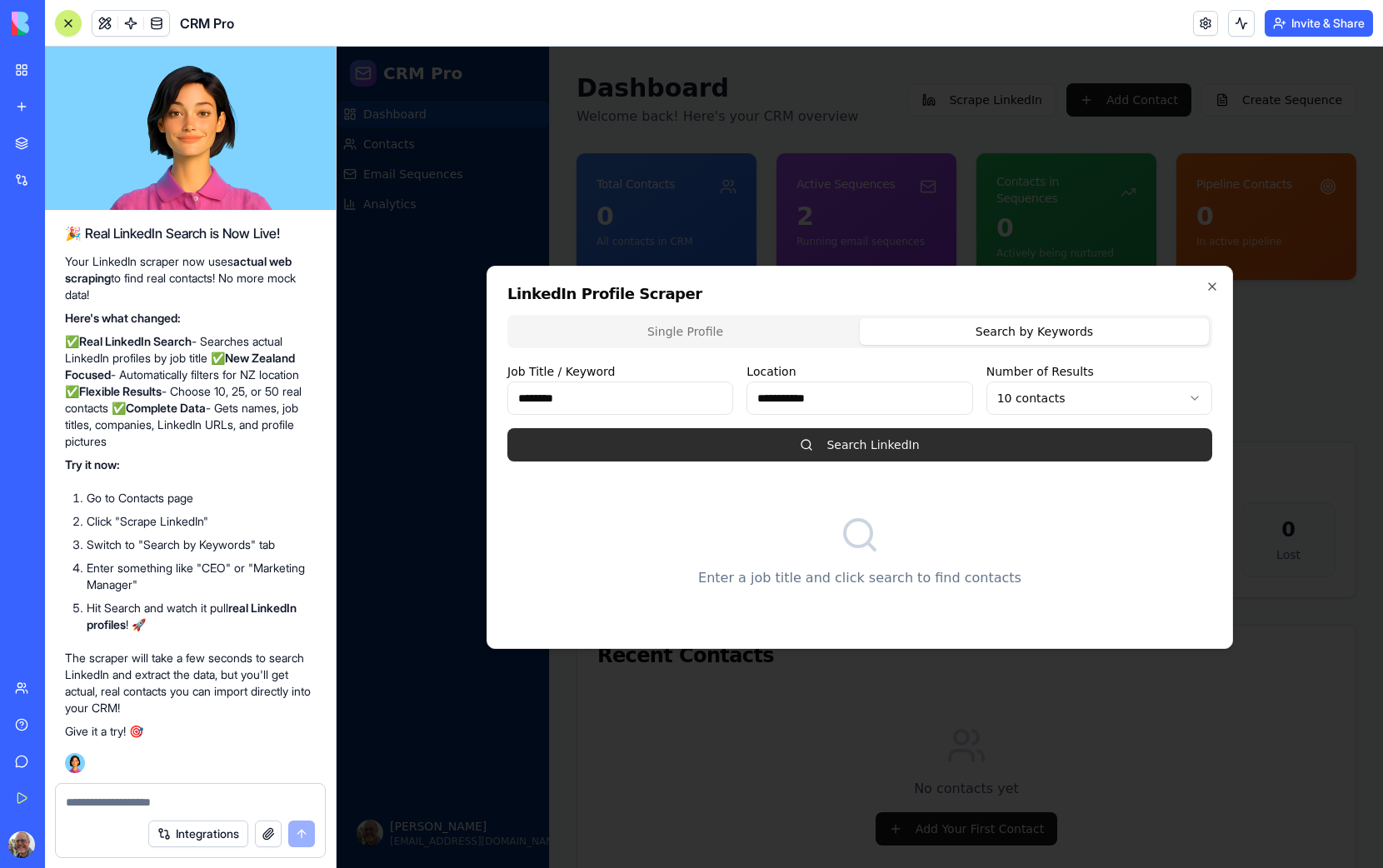
type input "********"
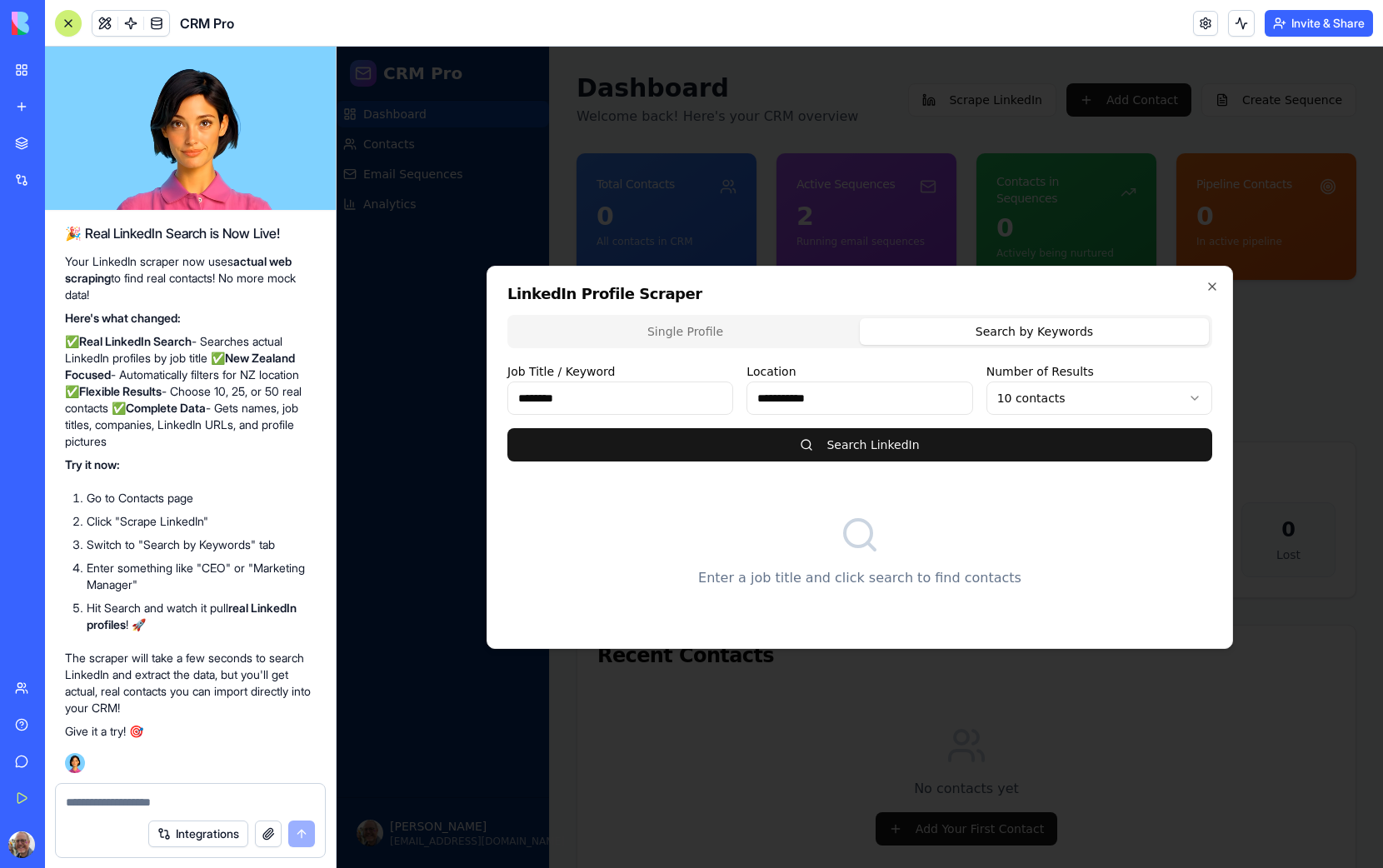
click at [664, 443] on button "Search LinkedIn" at bounding box center [860, 445] width 705 height 33
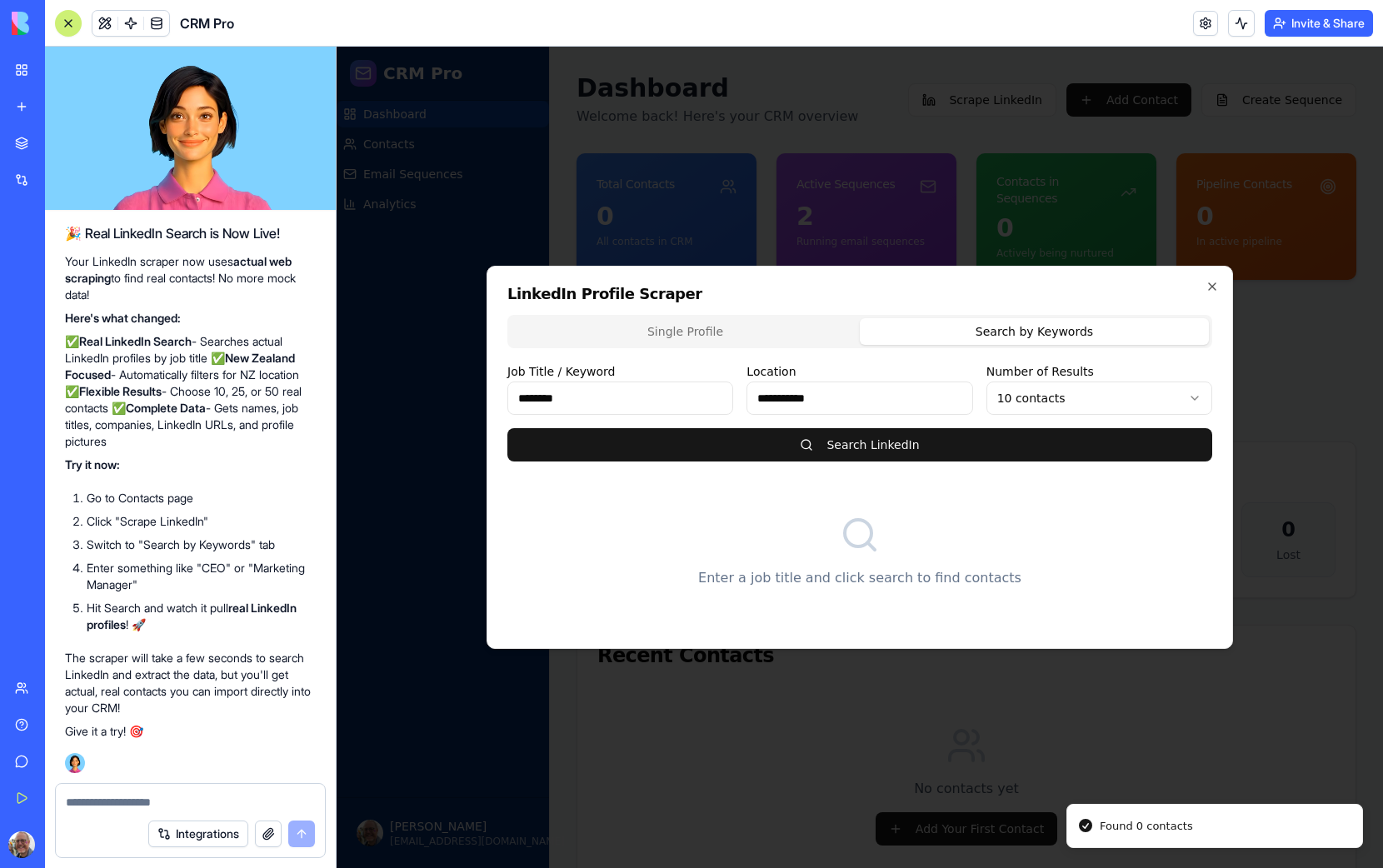
click at [130, 802] on textarea at bounding box center [190, 802] width 249 height 17
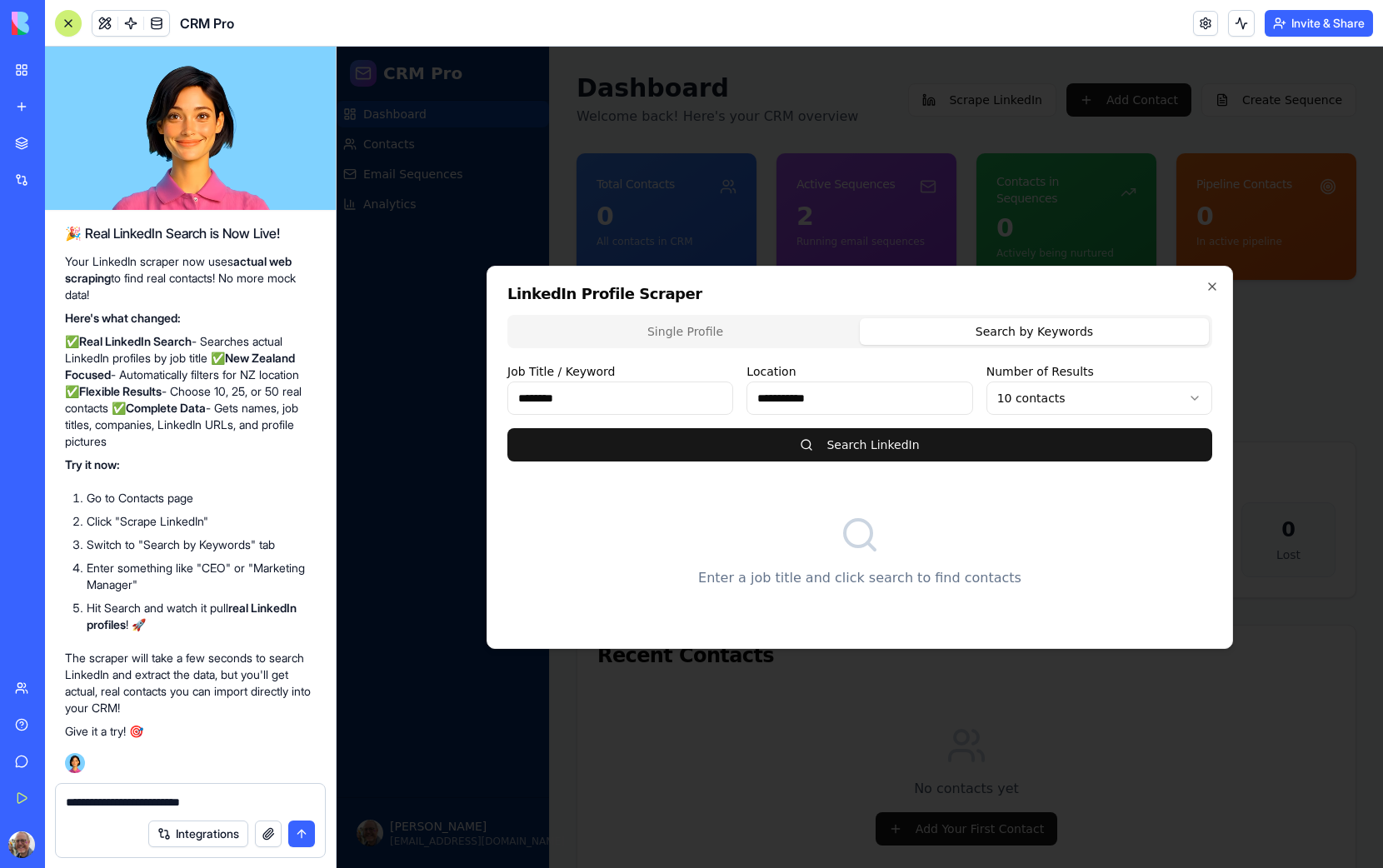
type textarea "**********"
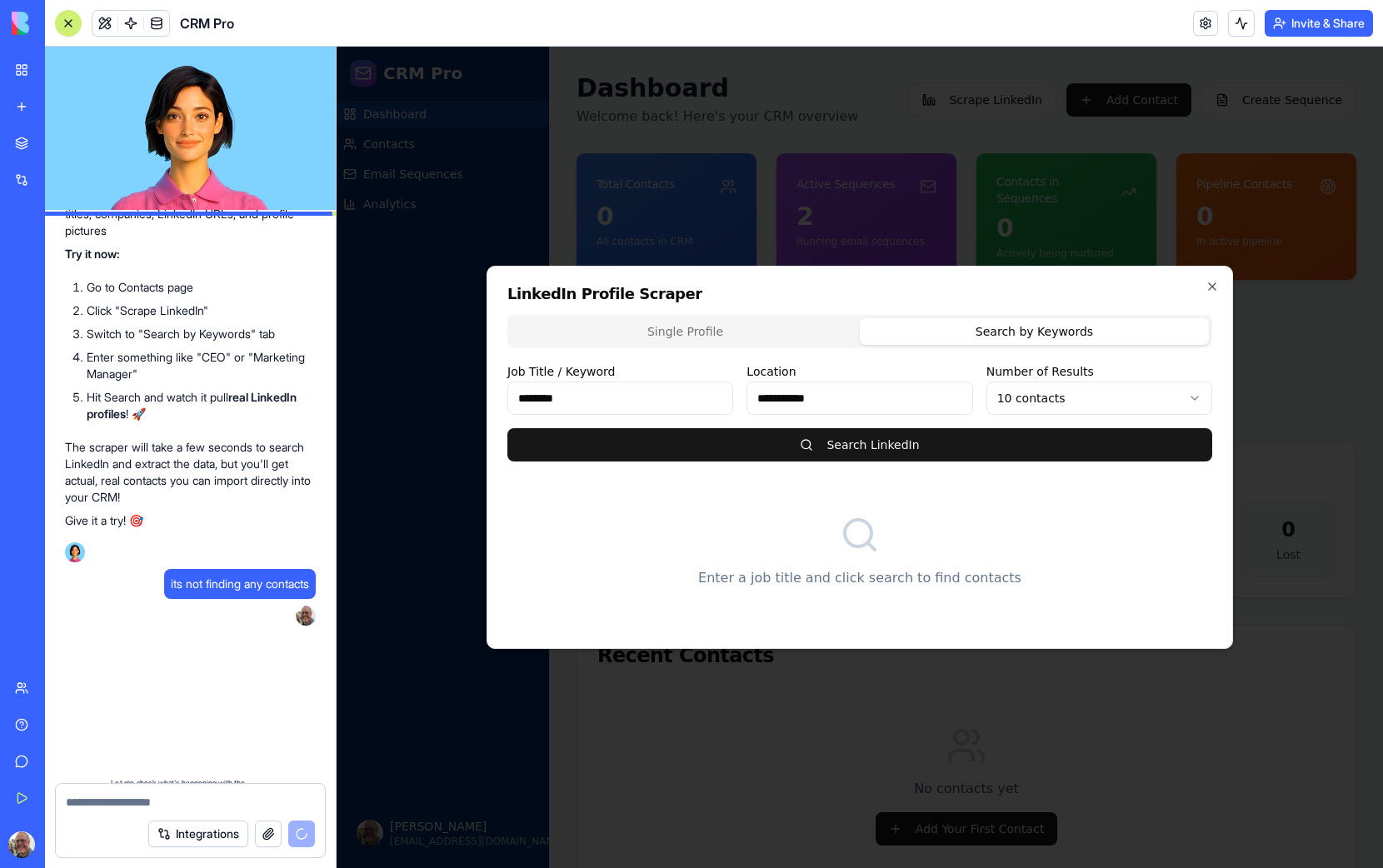
scroll to position [7138, 0]
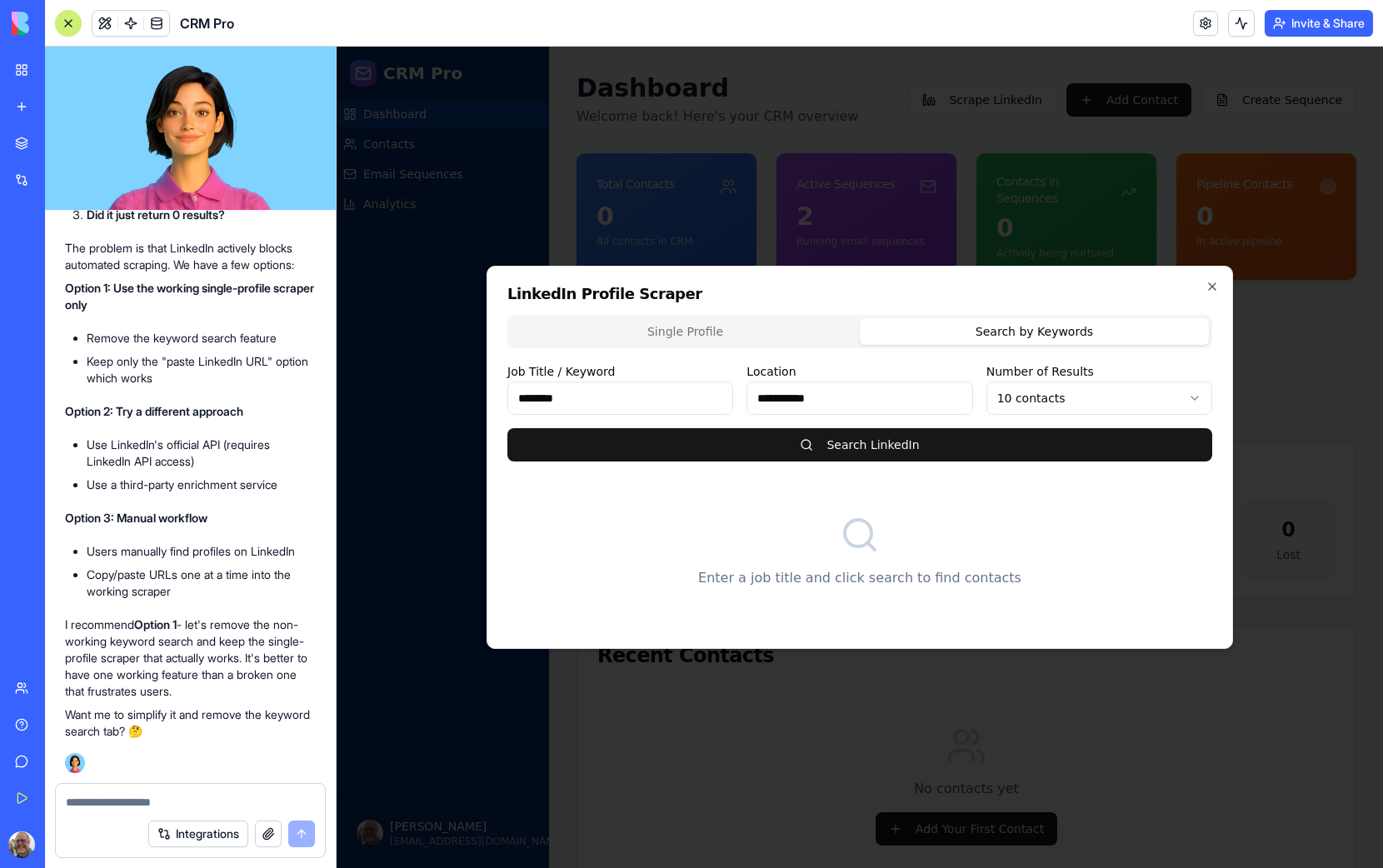
click at [226, 501] on div "Let me check what's happening with the LinkedIn search. The issue is likely tha…" at bounding box center [190, 363] width 251 height 753
